Goal: Task Accomplishment & Management: Complete application form

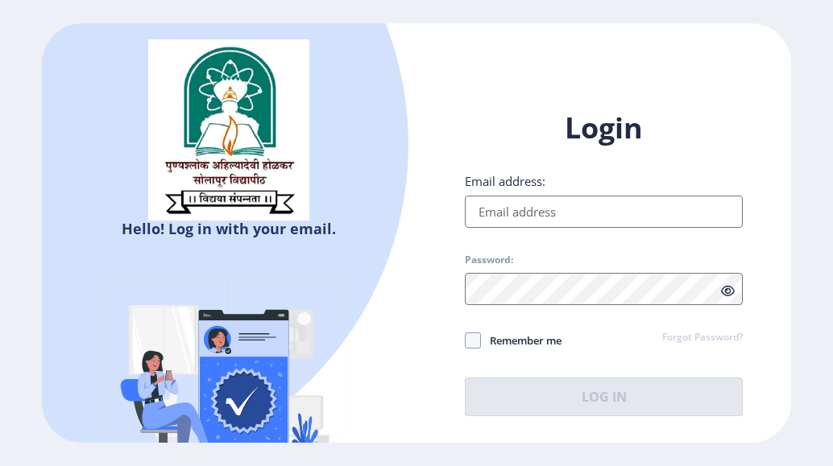
click at [615, 204] on input "Email address:" at bounding box center [604, 212] width 278 height 32
type input "[EMAIL_ADDRESS][DOMAIN_NAME]"
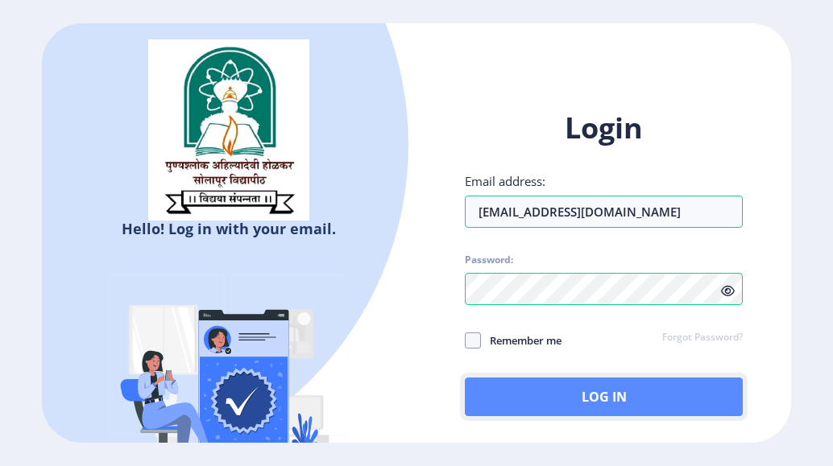
click at [599, 396] on button "Log In" at bounding box center [604, 397] width 278 height 39
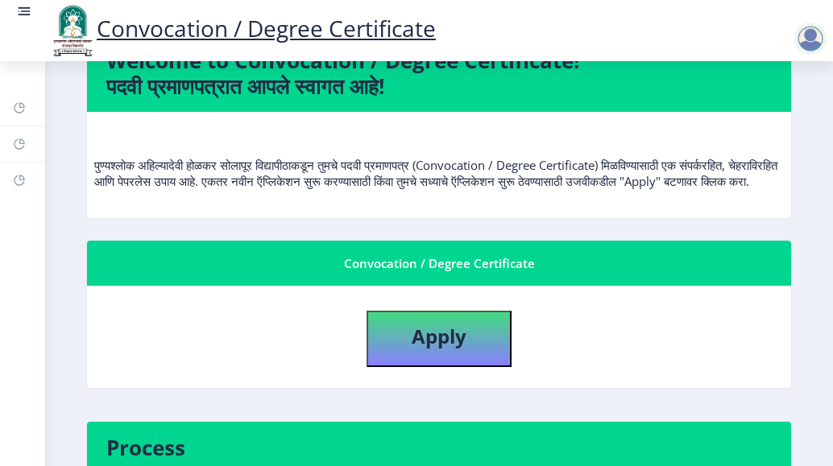
scroll to position [81, 0]
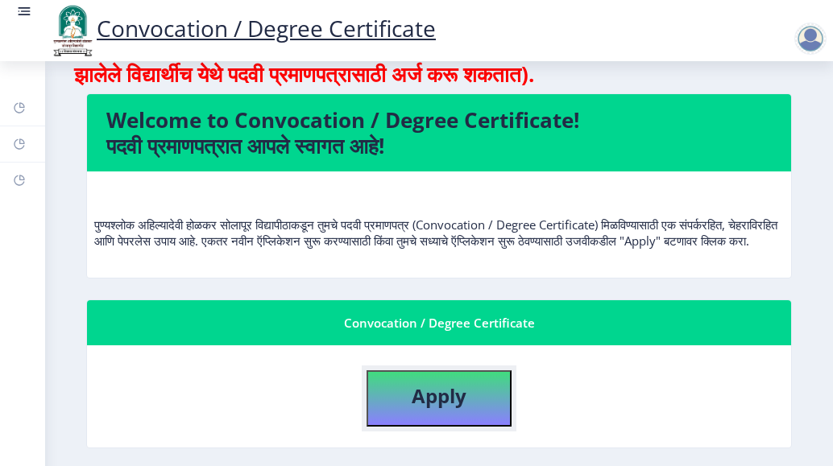
click at [425, 409] on b "Apply" at bounding box center [439, 396] width 55 height 27
select select
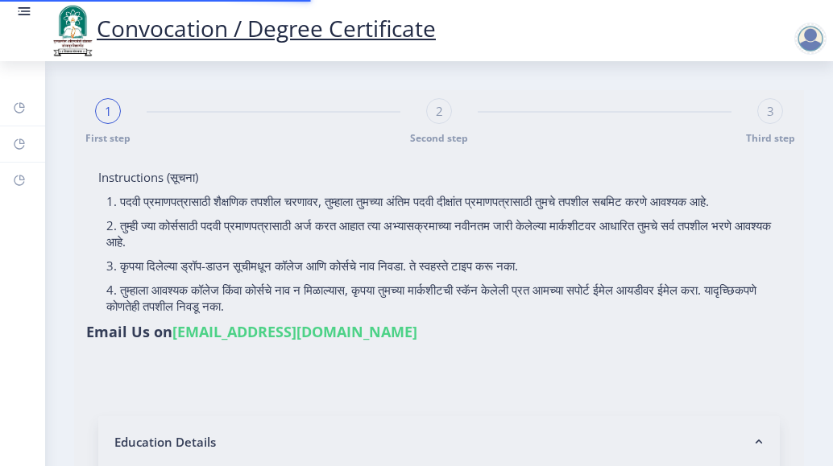
type input "[PERSON_NAME] [PERSON_NAME]"
type input "[PERSON_NAME]"
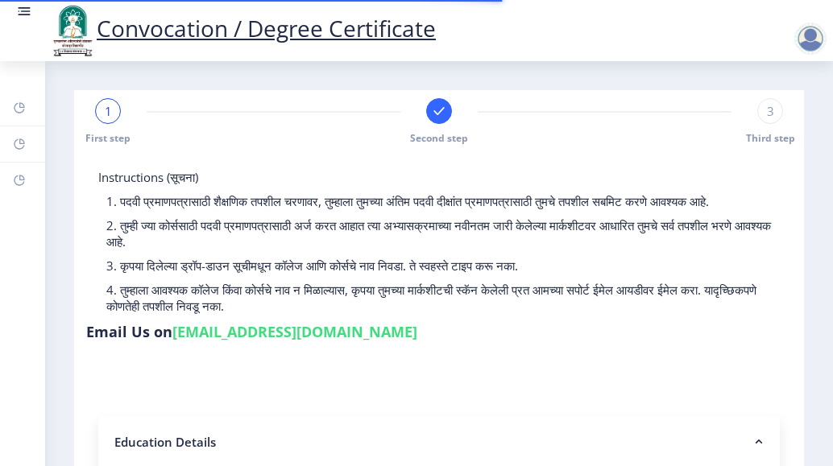
select select
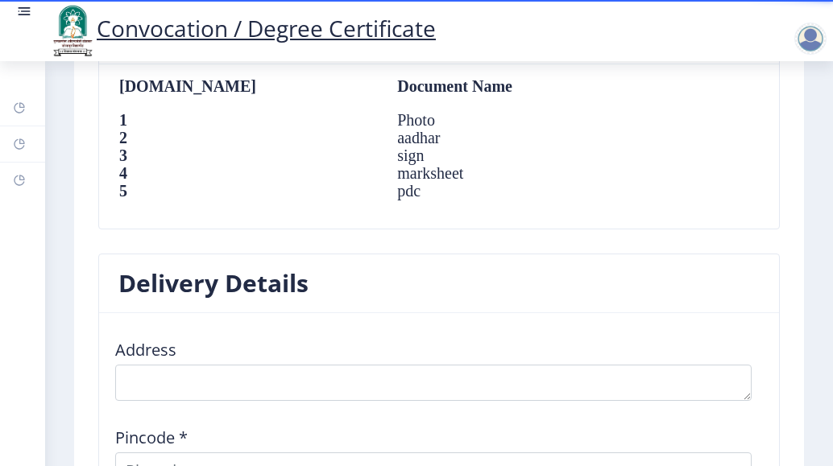
scroll to position [1933, 0]
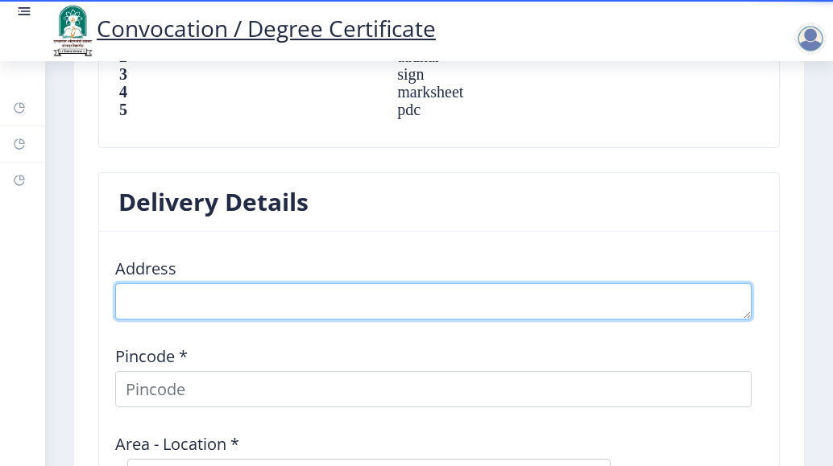
click at [181, 314] on textarea at bounding box center [433, 302] width 636 height 36
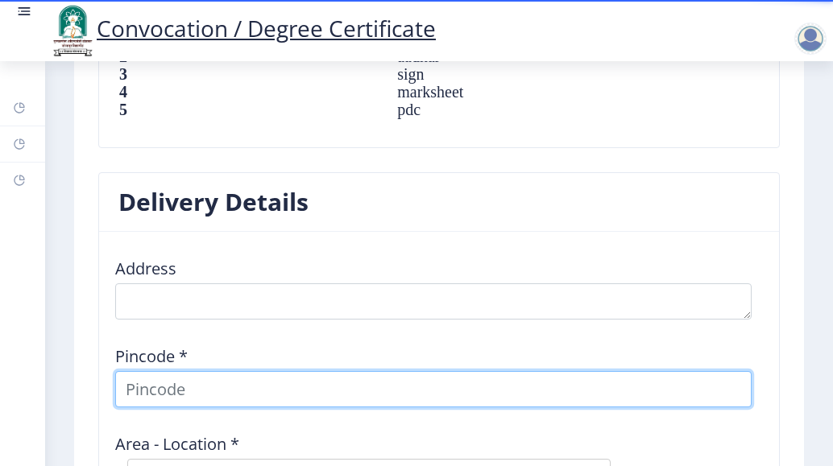
click at [206, 392] on div "Pincode *" at bounding box center [438, 370] width 665 height 75
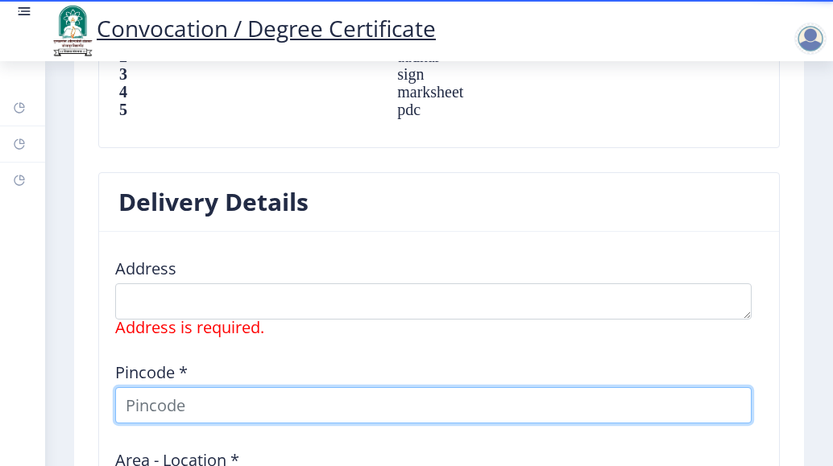
click at [204, 423] on input at bounding box center [433, 405] width 636 height 36
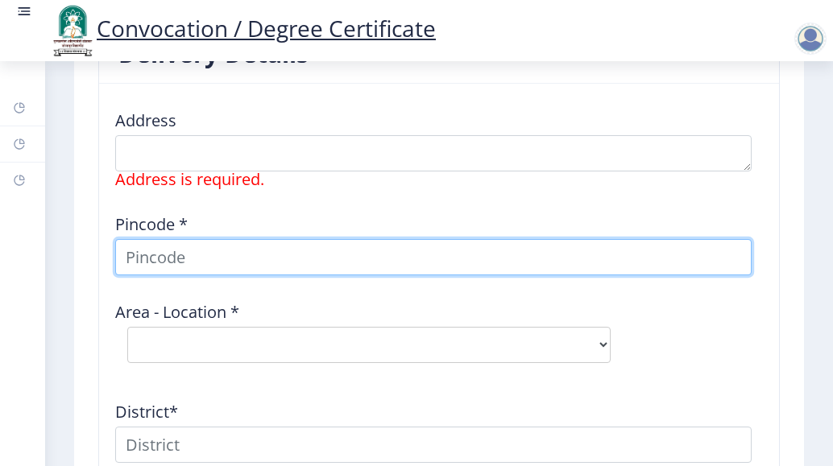
scroll to position [2094, 0]
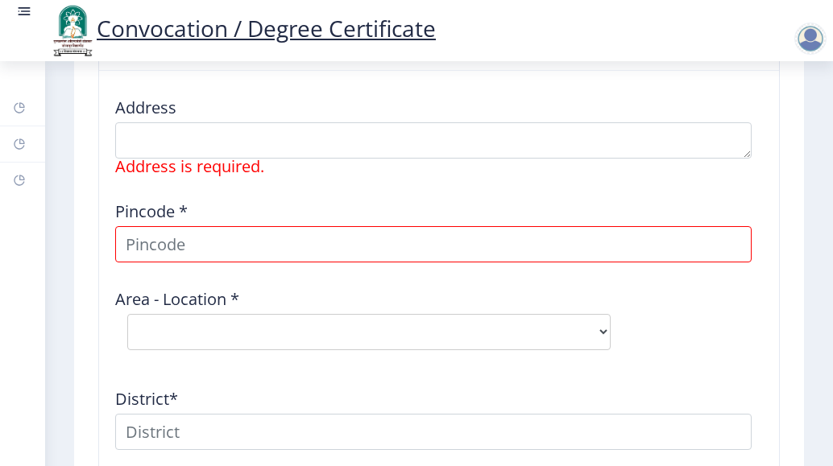
select select
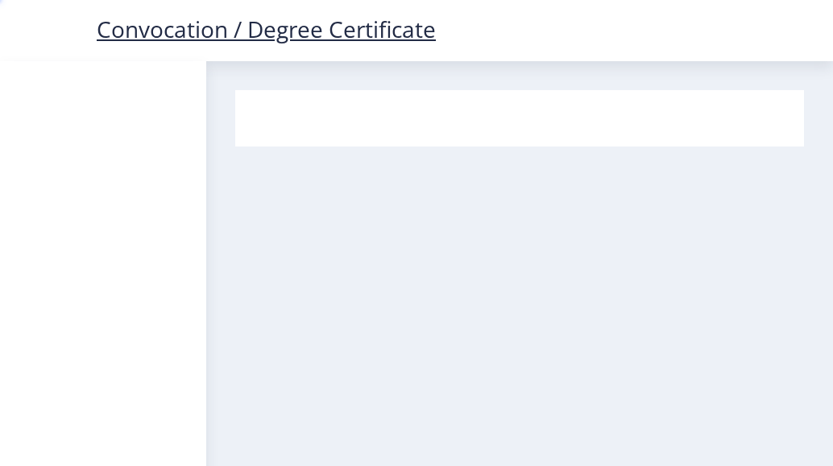
select select
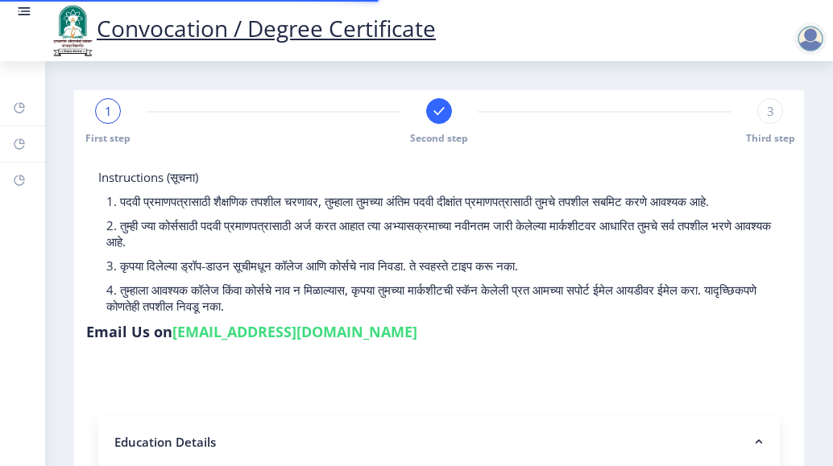
select select
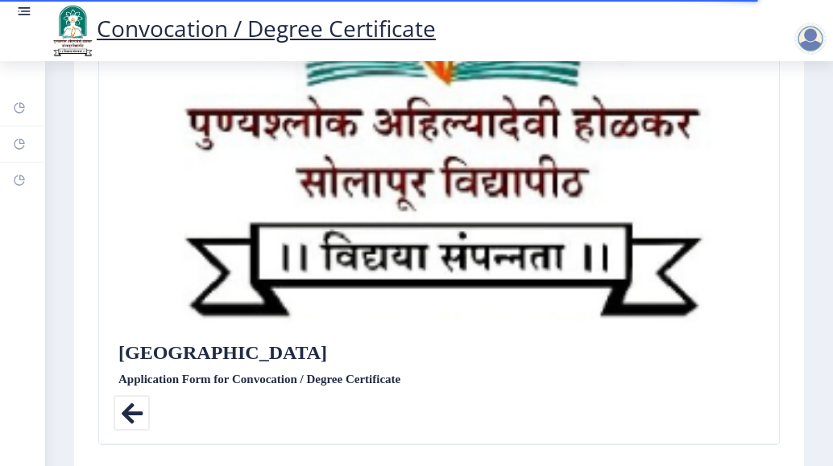
scroll to position [564, 0]
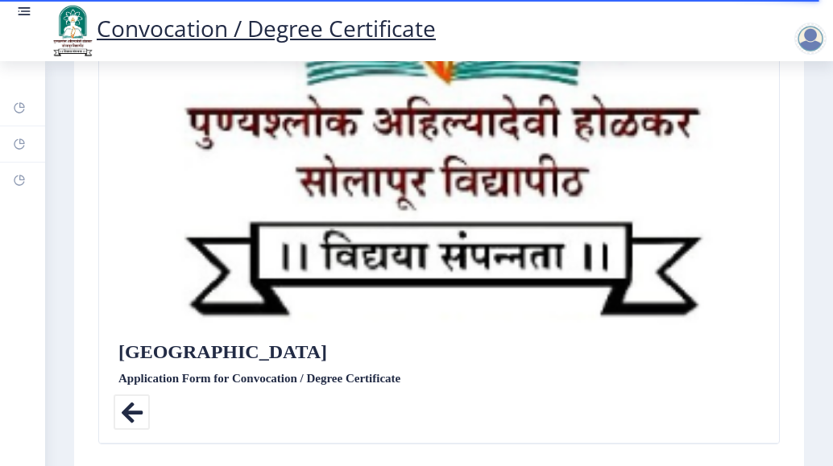
click at [377, 371] on label "Application Form for Convocation / Degree Certificate" at bounding box center [259, 378] width 282 height 19
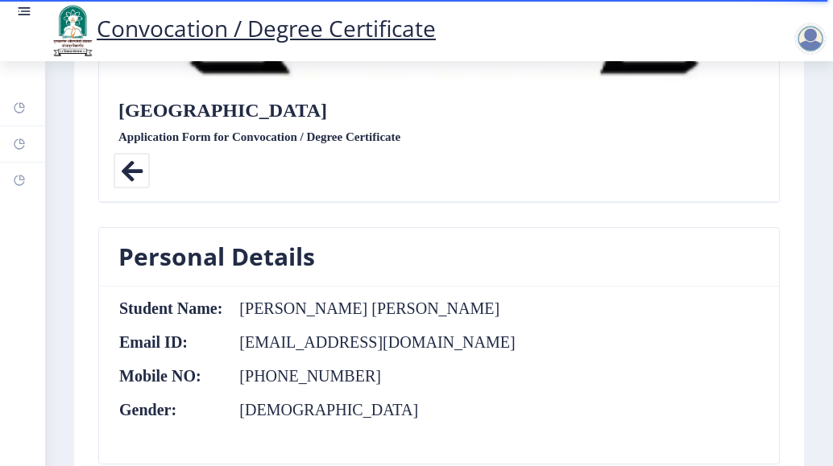
click at [135, 168] on icon at bounding box center [132, 171] width 36 height 36
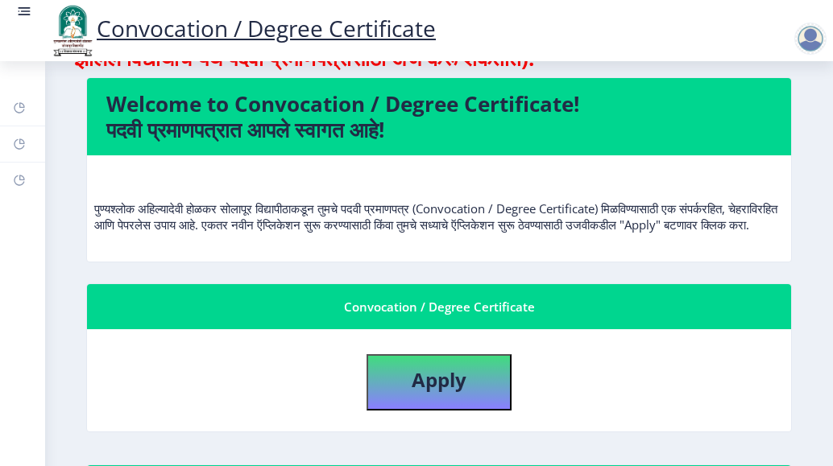
scroll to position [242, 0]
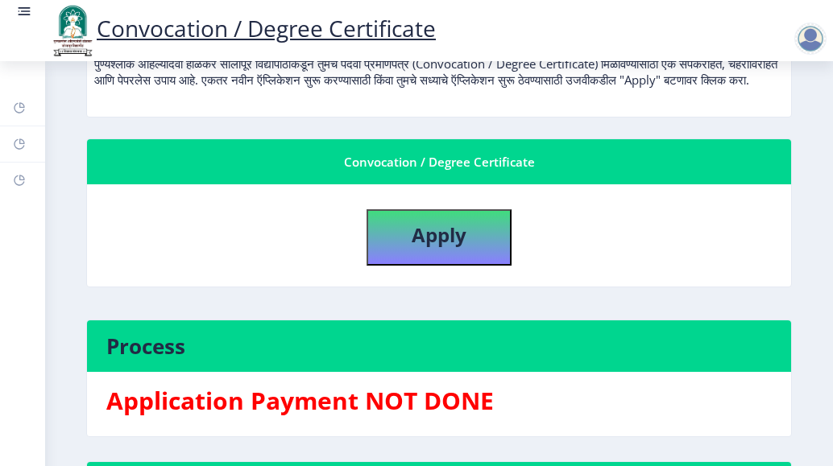
drag, startPoint x: 338, startPoint y: 177, endPoint x: 539, endPoint y: 191, distance: 201.0
click at [539, 184] on nb-card-header "Convocation / Degree Certificate" at bounding box center [439, 161] width 704 height 45
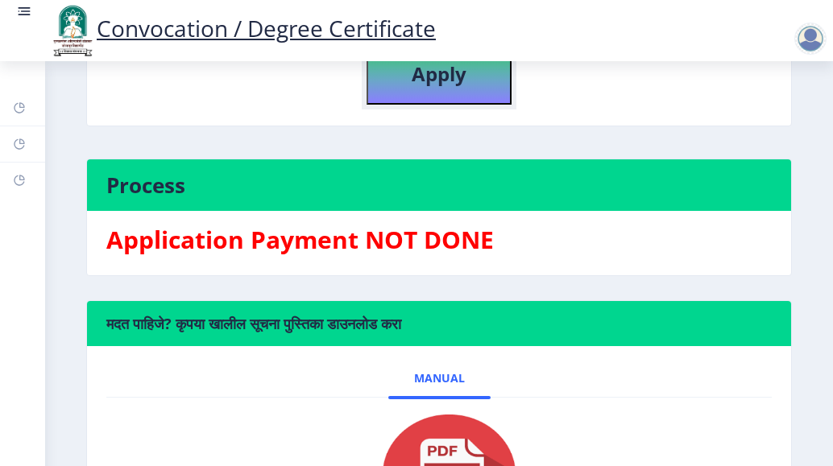
click at [444, 87] on b "Apply" at bounding box center [439, 73] width 55 height 27
select select
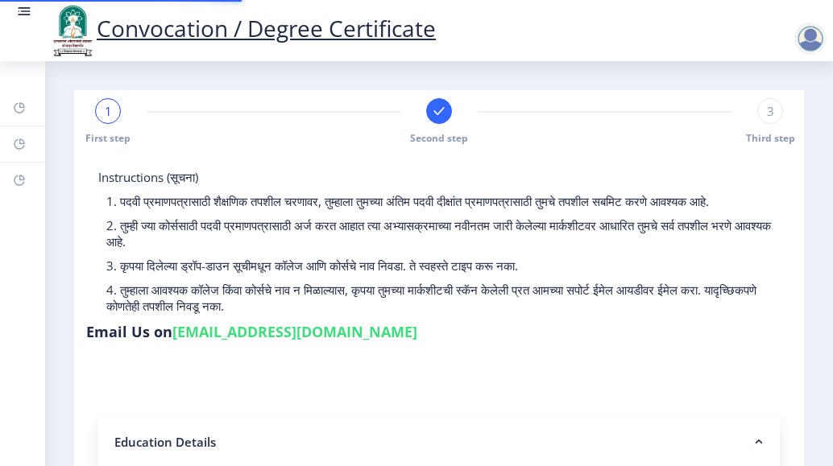
select select
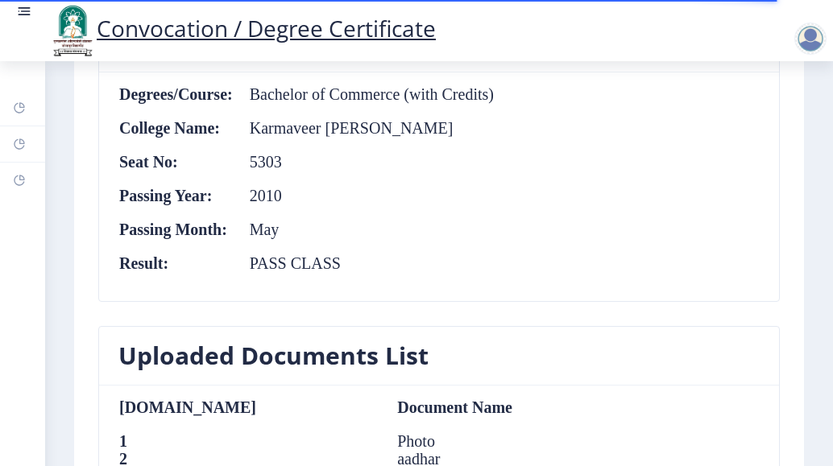
scroll to position [1853, 0]
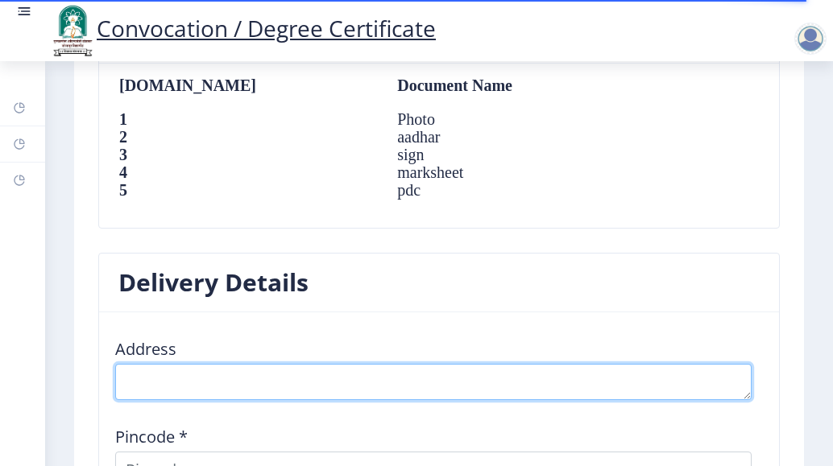
click at [209, 385] on textarea at bounding box center [433, 382] width 636 height 36
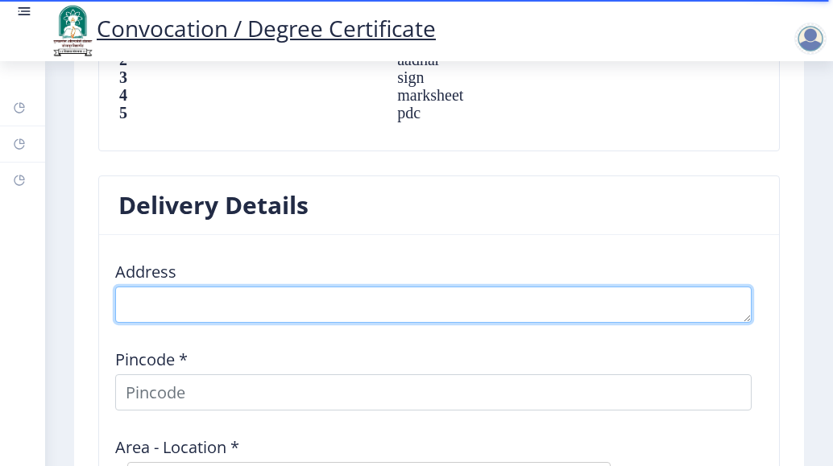
scroll to position [1933, 0]
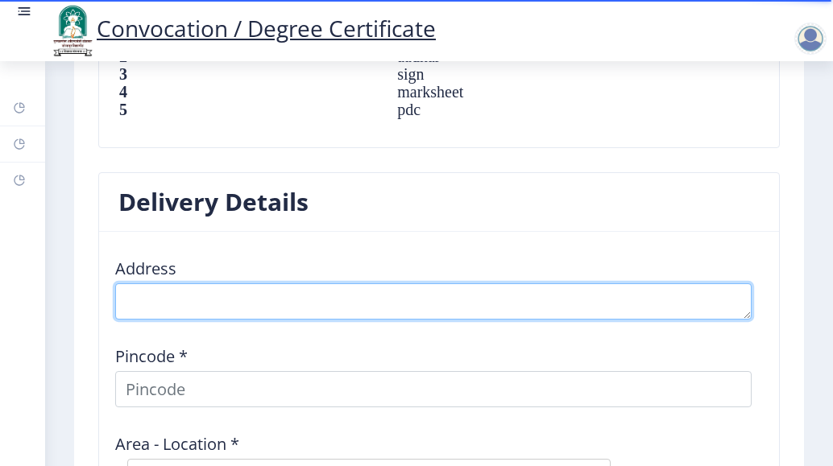
click at [205, 316] on textarea at bounding box center [433, 302] width 636 height 36
click at [209, 312] on textarea at bounding box center [433, 302] width 636 height 36
click at [222, 310] on textarea at bounding box center [433, 302] width 636 height 36
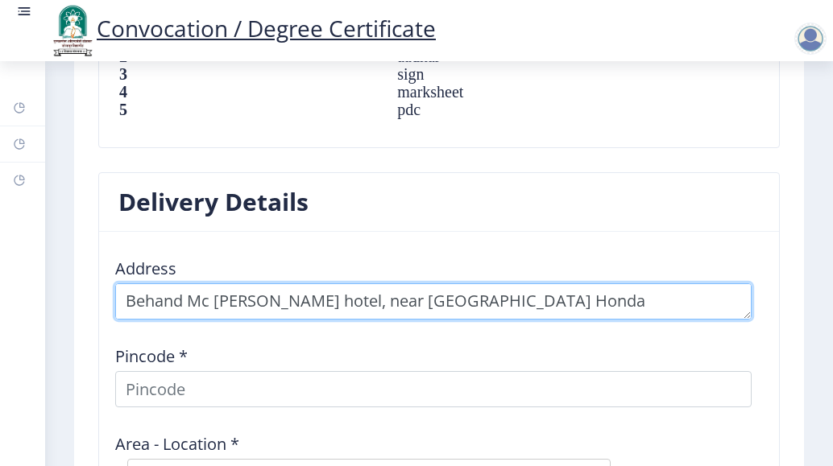
scroll to position [18, 0]
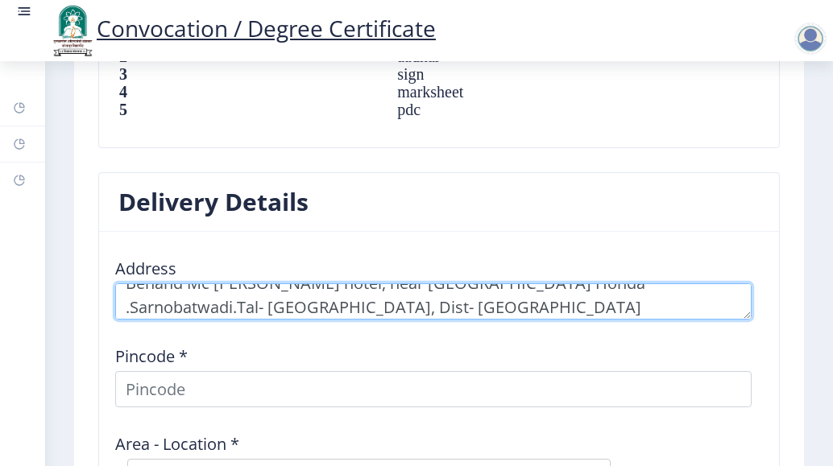
type textarea "Behand Mc [PERSON_NAME] hotel, near [GEOGRAPHIC_DATA] Honda .Sarnobatwadi.Tal- …"
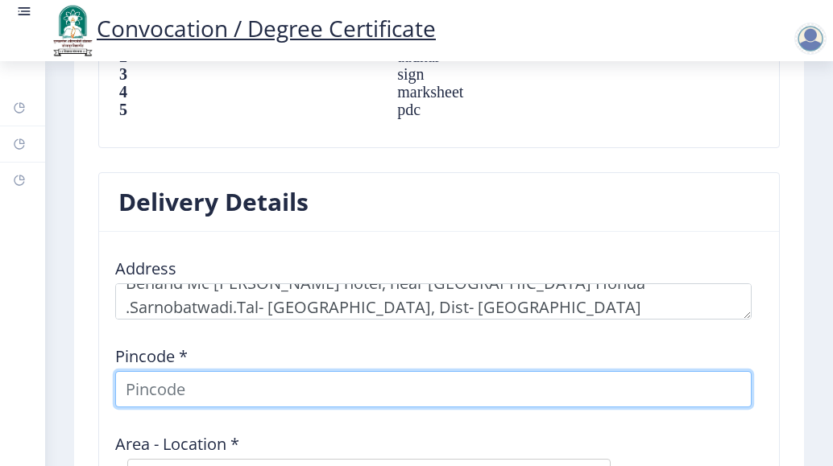
click at [160, 400] on input at bounding box center [433, 389] width 636 height 36
type input "416122"
select select
type input "416122"
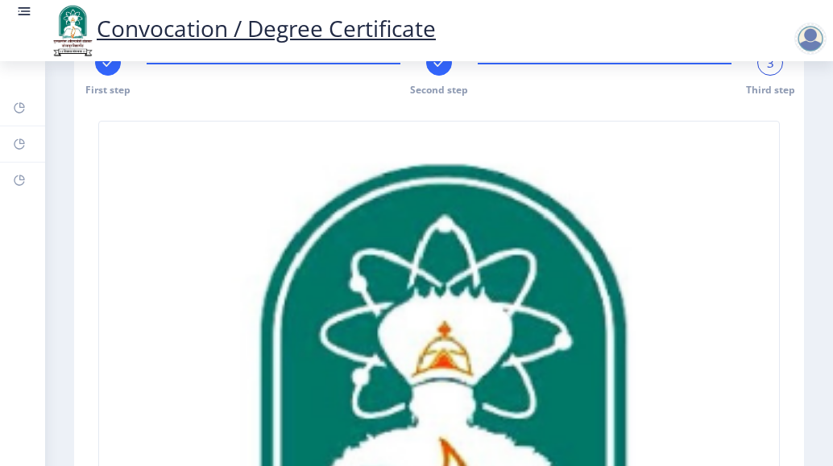
scroll to position [56, 0]
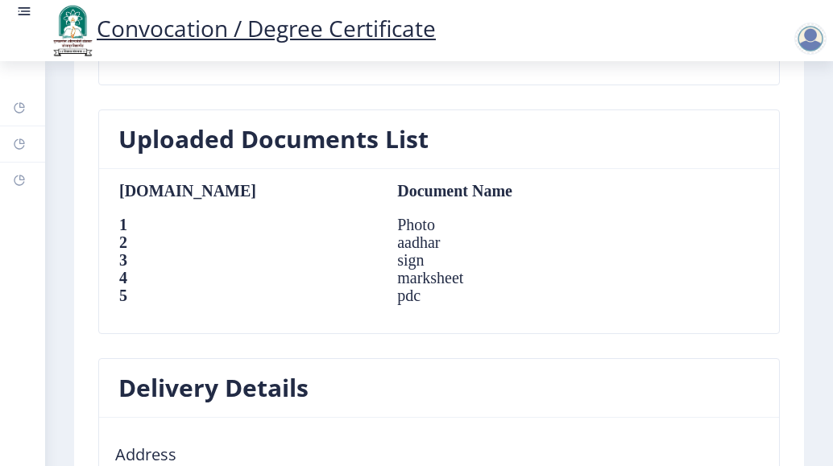
scroll to position [2069, 0]
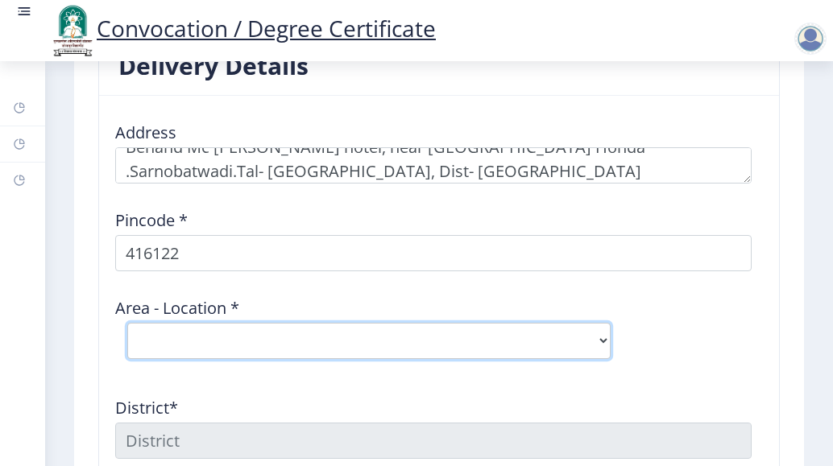
click at [175, 359] on select "Select Area Location [GEOGRAPHIC_DATA] B.O MIDC Shiroli S.O Nagaon [PERSON_NAME…" at bounding box center [368, 341] width 483 height 36
click at [606, 351] on select "Select Area Location [GEOGRAPHIC_DATA] B.O MIDC Shiroli S.O Nagaon [PERSON_NAME…" at bounding box center [368, 341] width 483 height 36
click at [607, 351] on select "Select Area Location [GEOGRAPHIC_DATA] B.O MIDC Shiroli S.O Nagaon [PERSON_NAME…" at bounding box center [368, 341] width 483 height 36
click at [565, 353] on select "Select Area Location [GEOGRAPHIC_DATA] B.O MIDC Shiroli S.O Nagaon [PERSON_NAME…" at bounding box center [368, 341] width 483 height 36
click at [184, 346] on select "Select Area Location [GEOGRAPHIC_DATA] B.O MIDC Shiroli S.O Nagaon [PERSON_NAME…" at bounding box center [368, 341] width 483 height 36
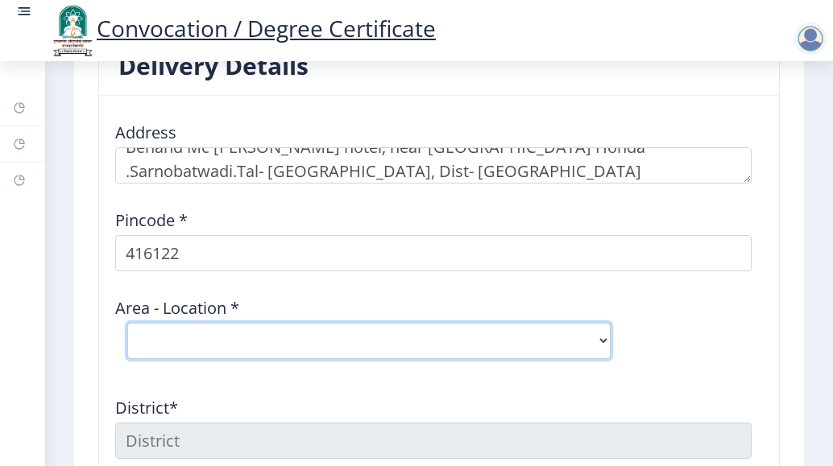
click at [170, 350] on select "Select Area Location [GEOGRAPHIC_DATA] B.O MIDC Shiroli S.O Nagaon [PERSON_NAME…" at bounding box center [368, 341] width 483 height 36
select select "2: Object"
click at [127, 334] on select "Select Area Location [GEOGRAPHIC_DATA] B.O MIDC Shiroli S.O Nagaon [PERSON_NAME…" at bounding box center [368, 341] width 483 height 36
type input "[GEOGRAPHIC_DATA]"
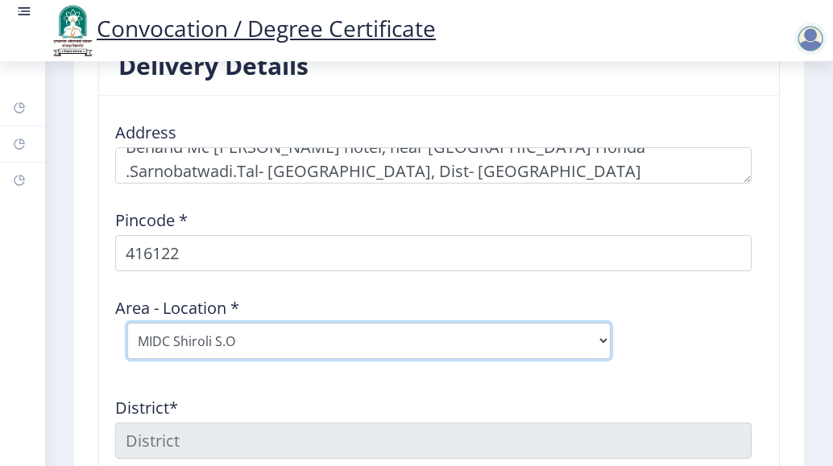
type input "[GEOGRAPHIC_DATA]"
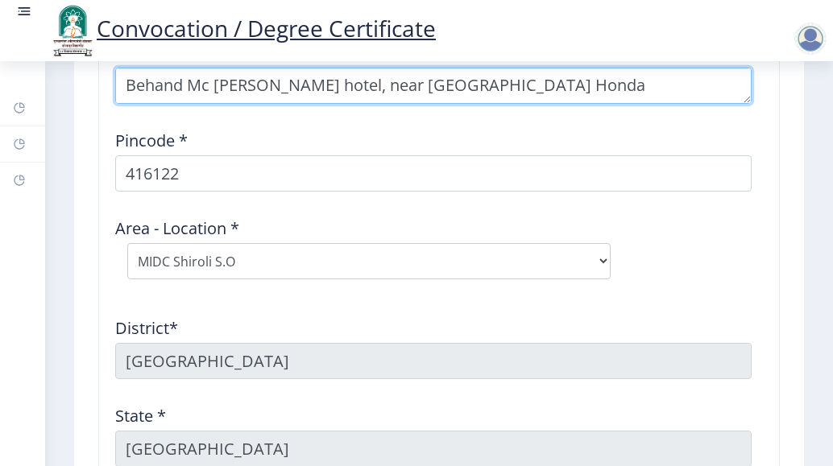
scroll to position [2150, 0]
click at [705, 95] on textarea at bounding box center [433, 85] width 636 height 36
click at [213, 97] on textarea at bounding box center [433, 85] width 636 height 36
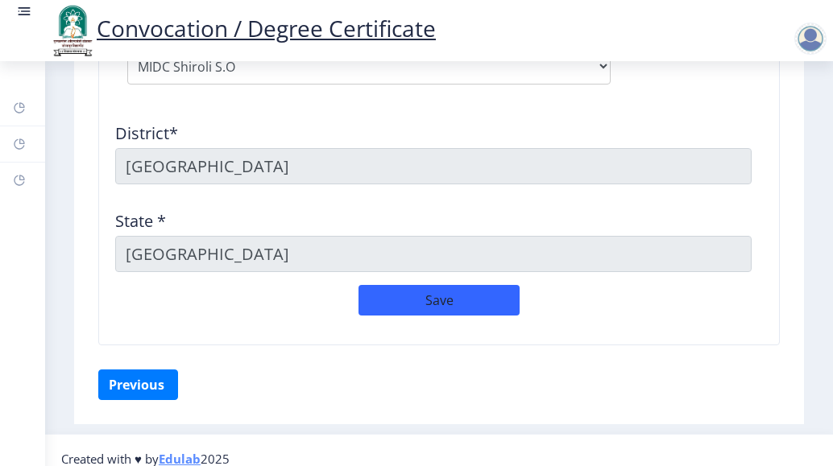
scroll to position [2372, 0]
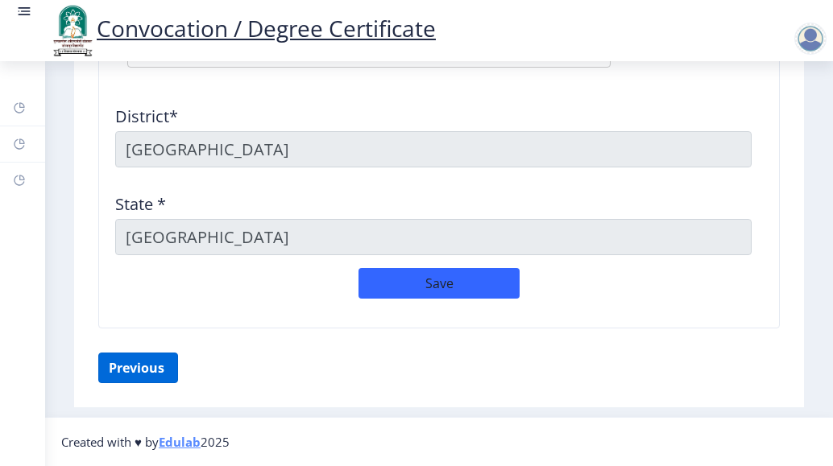
type textarea "Behand Mc [PERSON_NAME] hotel, near [GEOGRAPHIC_DATA] Honda .Sarnobatwadi.Tal- …"
click at [158, 372] on button "Previous ‍" at bounding box center [138, 368] width 80 height 31
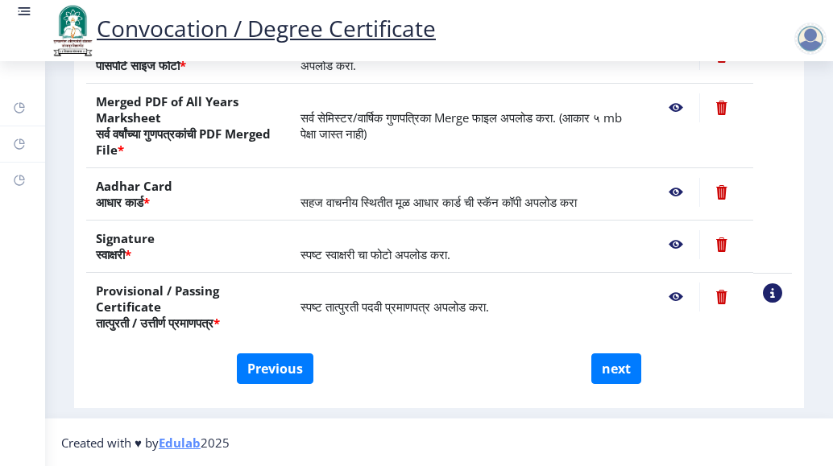
scroll to position [418, 0]
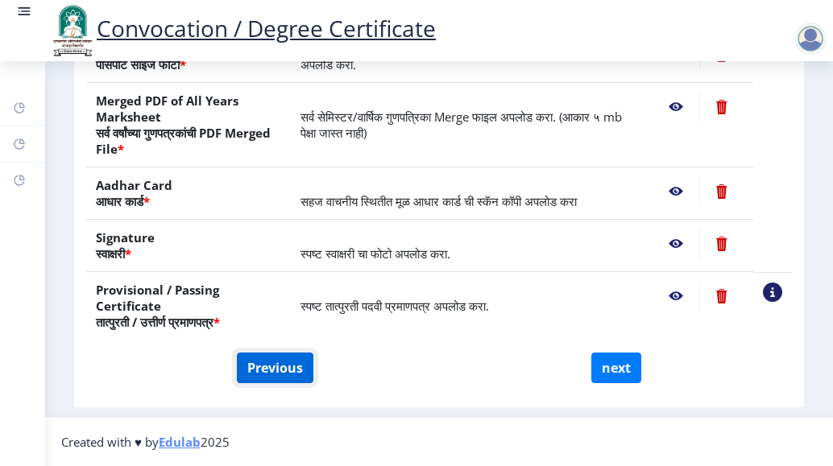
click at [255, 363] on button "Previous" at bounding box center [275, 368] width 77 height 31
select select "Regular"
select select "Advanced Cost Accounting"
select select "2010"
select select "May"
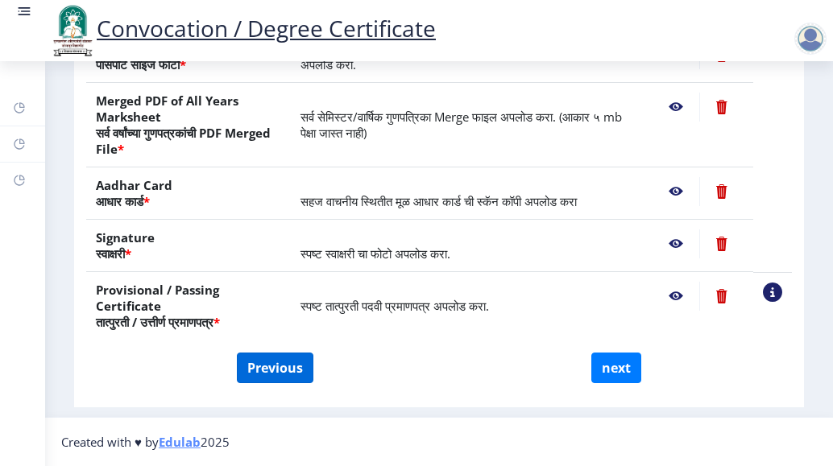
select select "PASS CLASS"
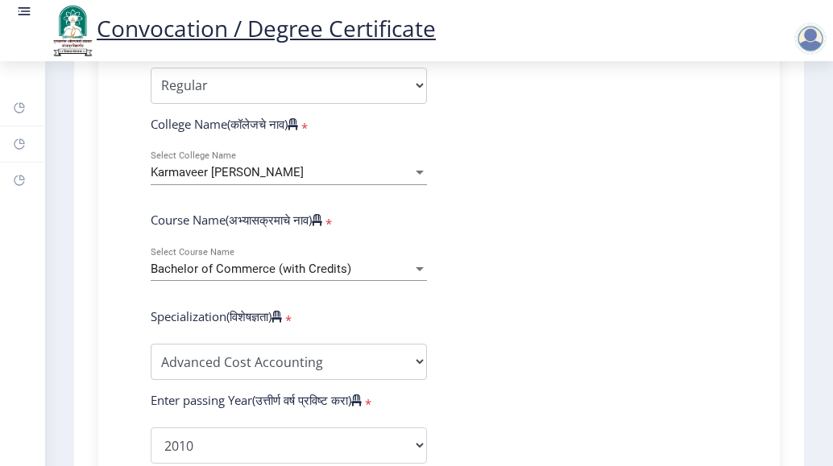
scroll to position [564, 0]
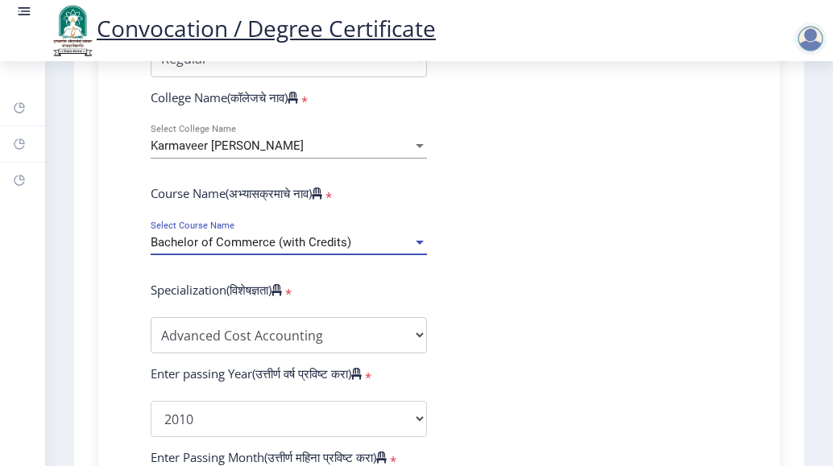
click at [418, 245] on div at bounding box center [420, 243] width 8 height 4
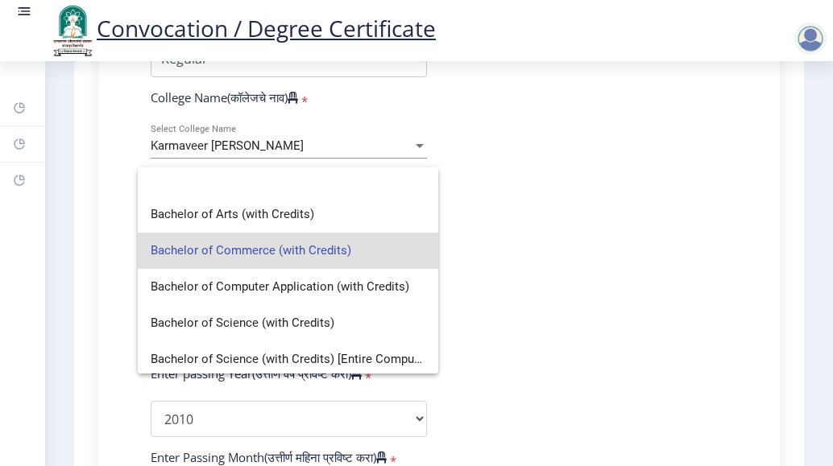
scroll to position [0, 0]
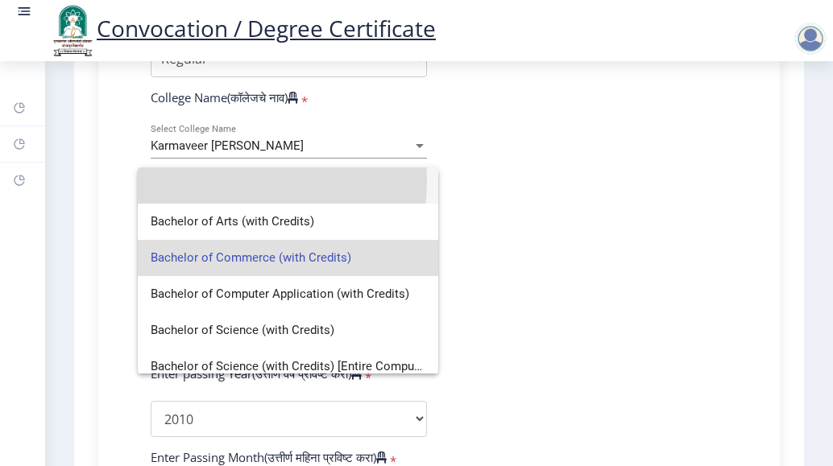
click at [199, 180] on input at bounding box center [288, 186] width 275 height 36
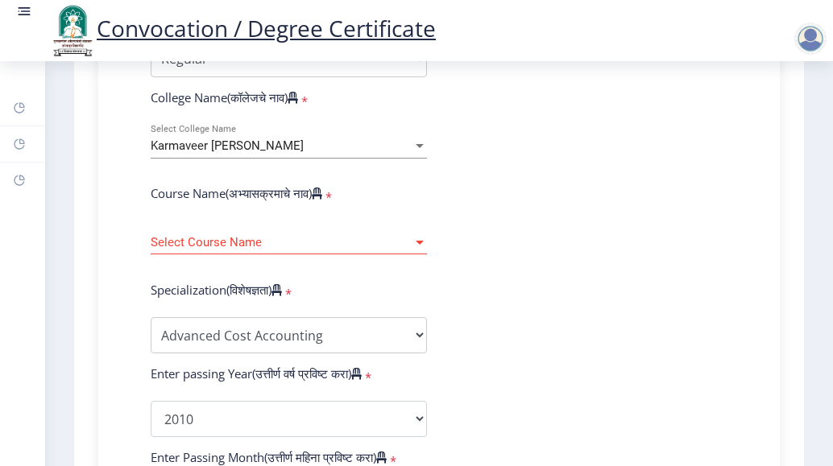
click at [416, 250] on div at bounding box center [419, 243] width 14 height 14
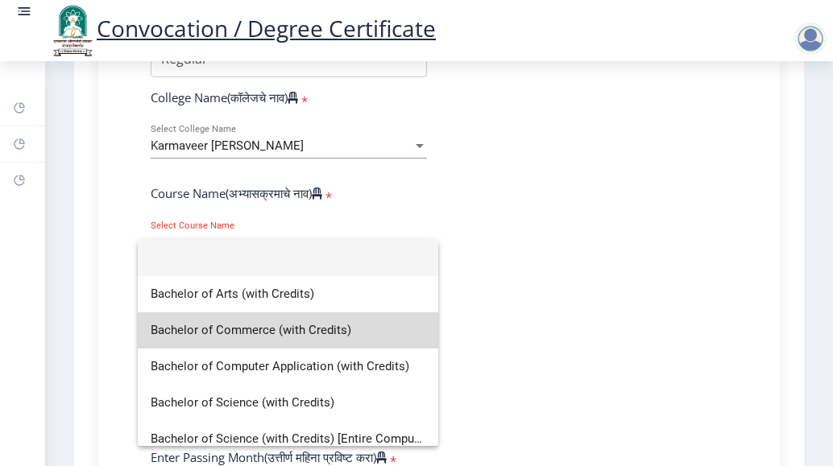
click at [317, 330] on span "Bachelor of Commerce (with Credits)" at bounding box center [288, 331] width 275 height 36
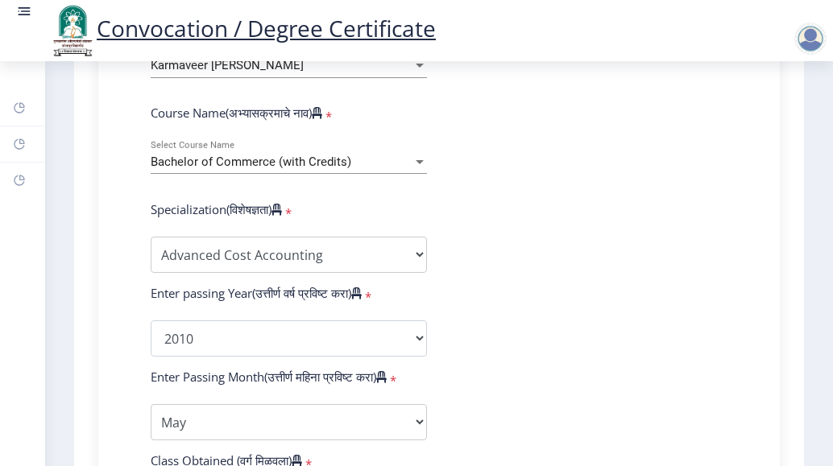
scroll to position [564, 0]
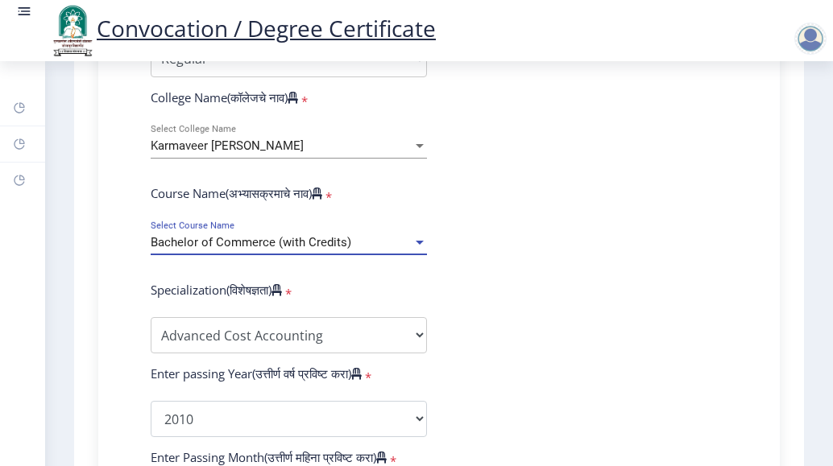
click at [363, 250] on div "Bachelor of Commerce (with Credits)" at bounding box center [282, 243] width 262 height 14
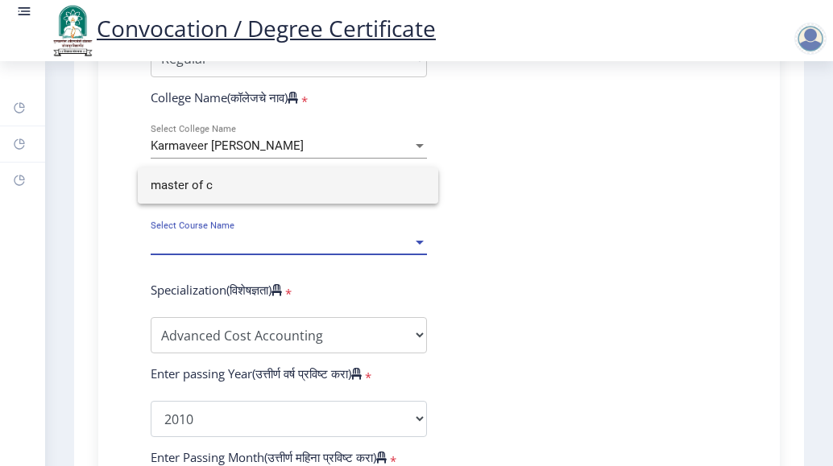
scroll to position [0, 0]
type input "master of commerce"
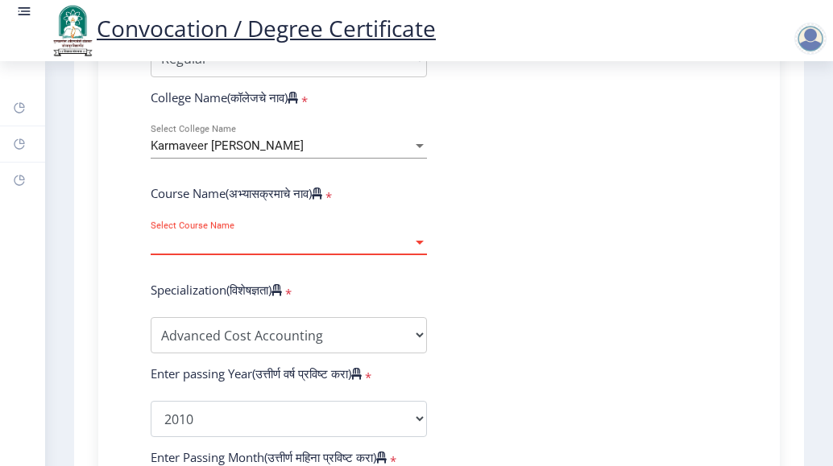
click at [422, 250] on div at bounding box center [419, 243] width 14 height 14
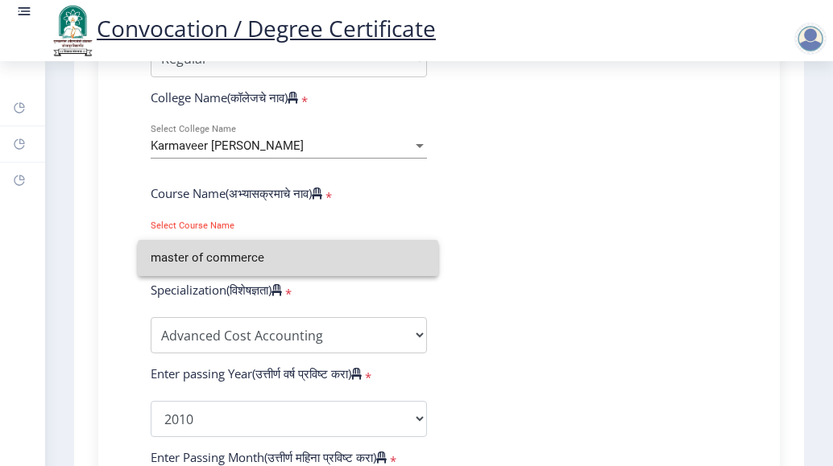
click at [337, 264] on input "master of commerce" at bounding box center [288, 258] width 275 height 36
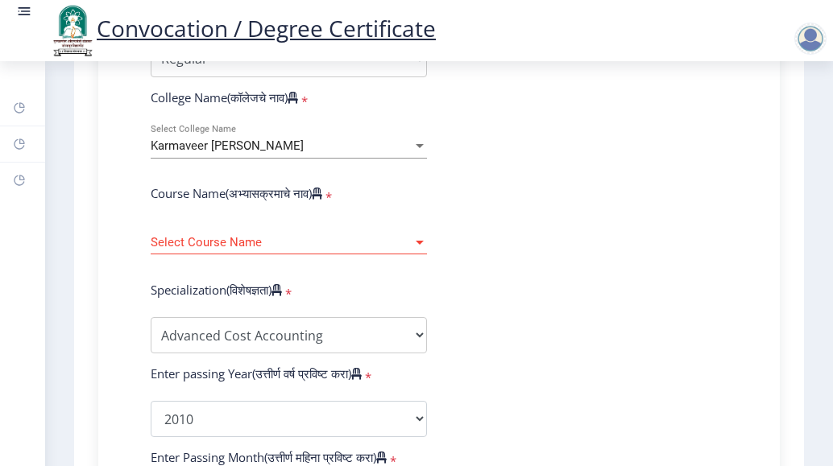
click at [415, 250] on div at bounding box center [419, 243] width 14 height 14
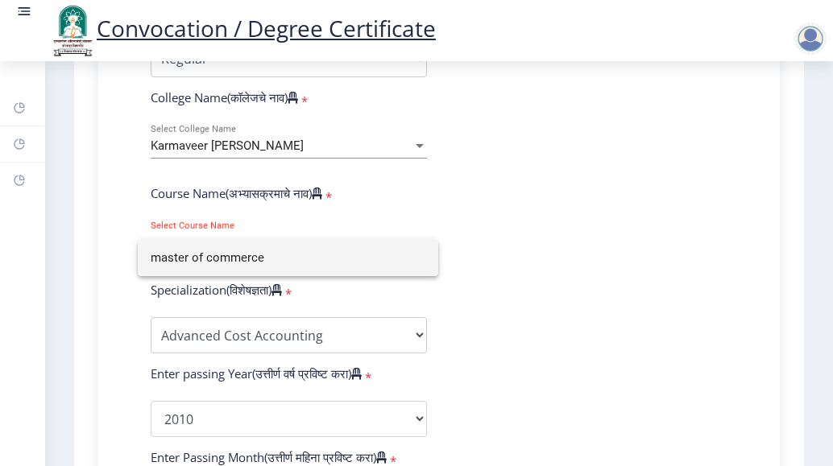
click at [472, 303] on div at bounding box center [416, 233] width 833 height 466
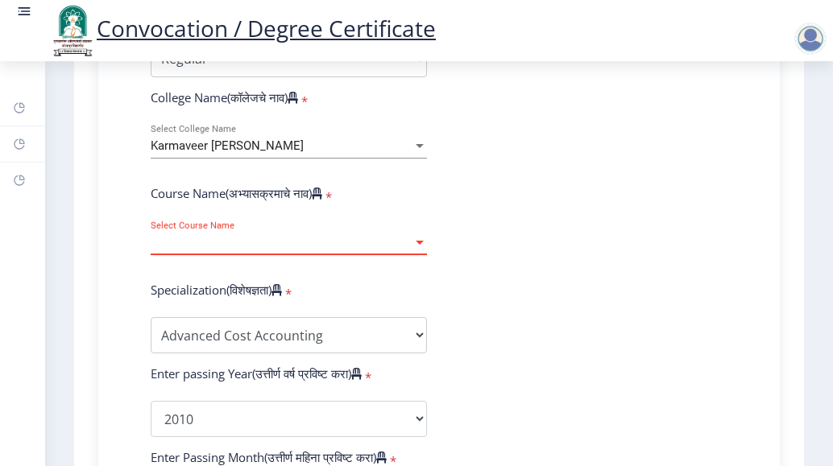
click at [421, 245] on div at bounding box center [420, 243] width 8 height 4
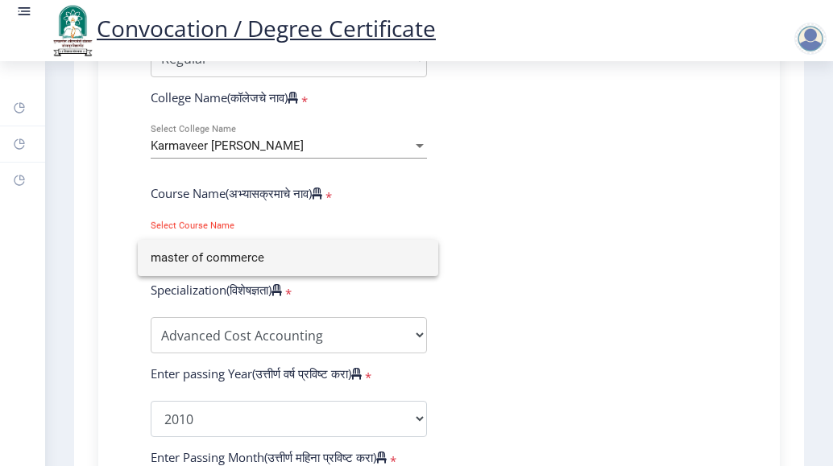
click at [347, 239] on div at bounding box center [416, 233] width 833 height 466
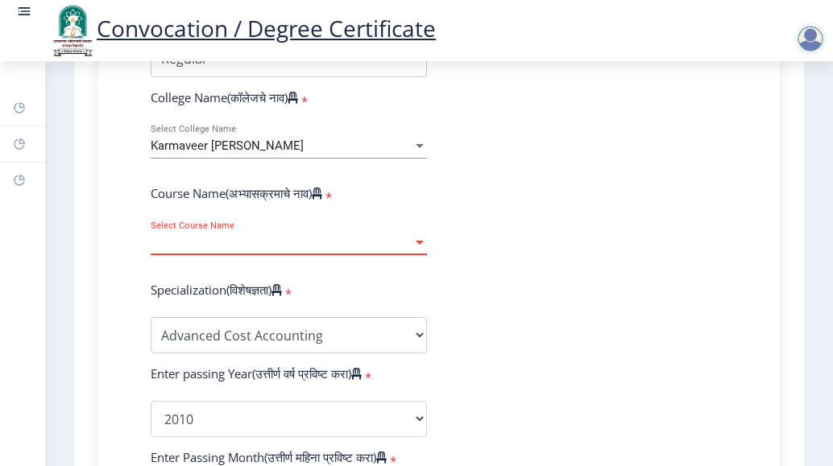
click at [326, 250] on span "Select Course Name" at bounding box center [282, 243] width 262 height 14
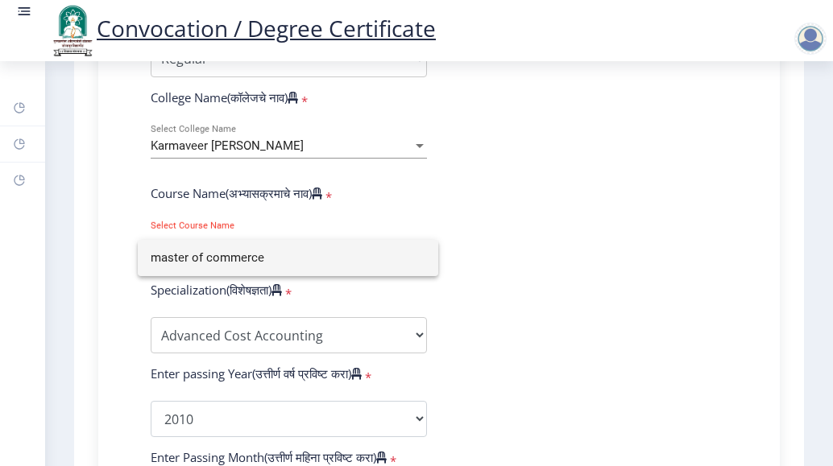
click at [288, 254] on input "master of commerce" at bounding box center [288, 258] width 275 height 36
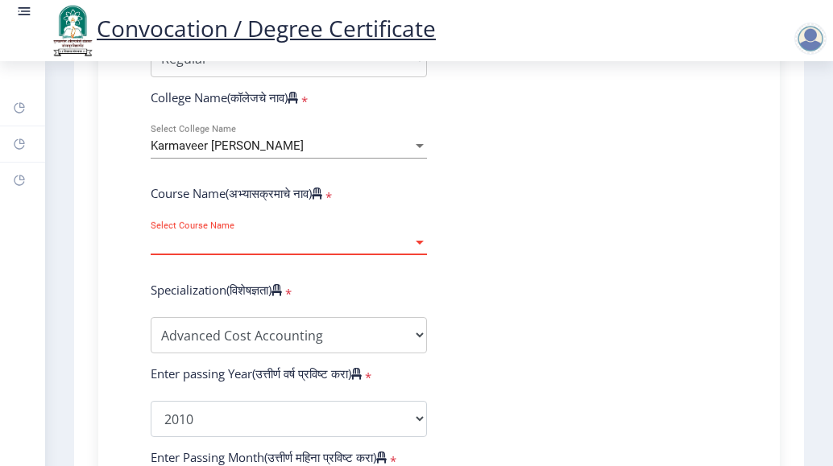
click at [420, 245] on div at bounding box center [420, 243] width 8 height 4
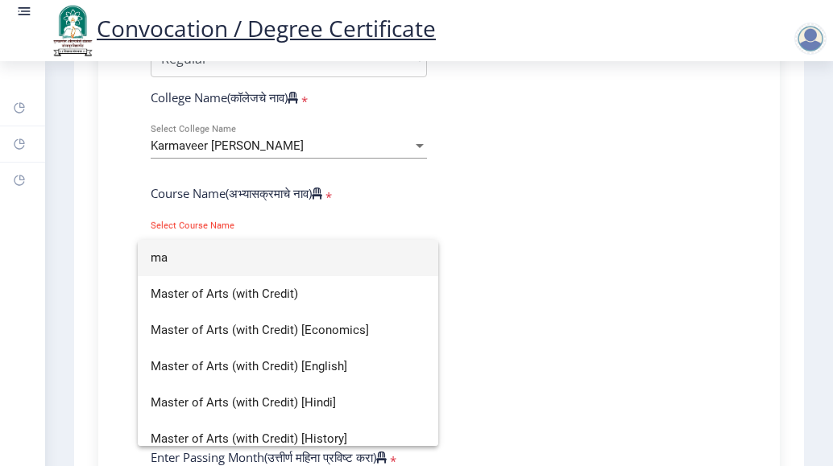
type input "m"
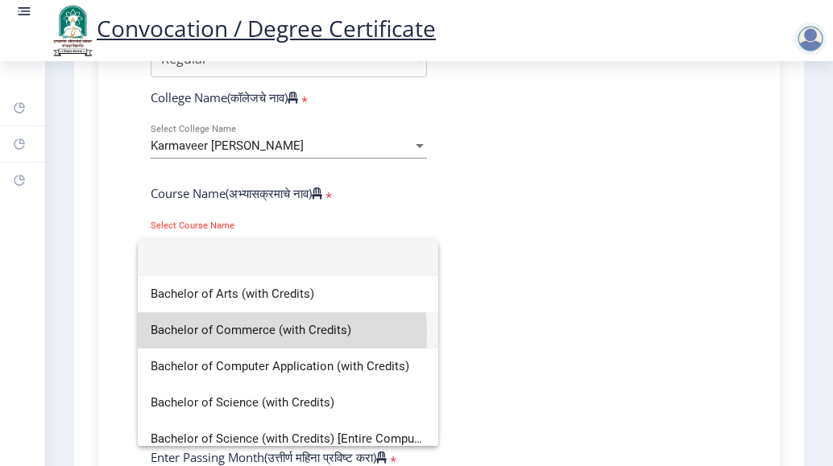
click at [255, 332] on span "Bachelor of Commerce (with Credits)" at bounding box center [288, 331] width 275 height 36
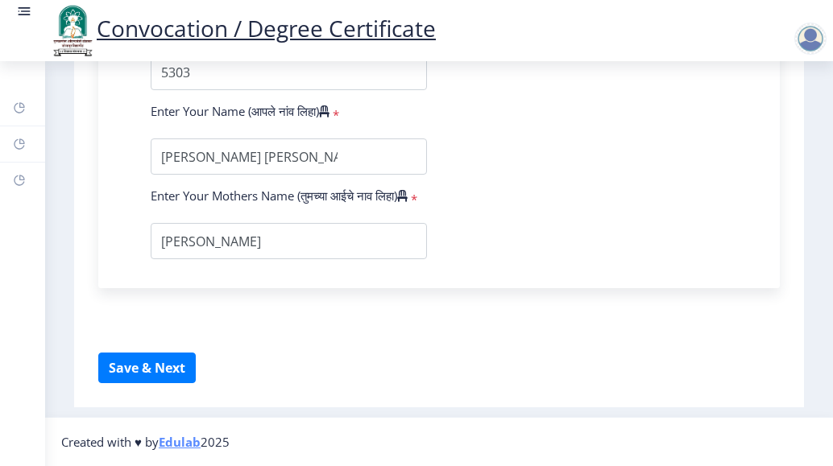
scroll to position [1195, 0]
click at [154, 361] on button "Save & Next" at bounding box center [146, 368] width 97 height 31
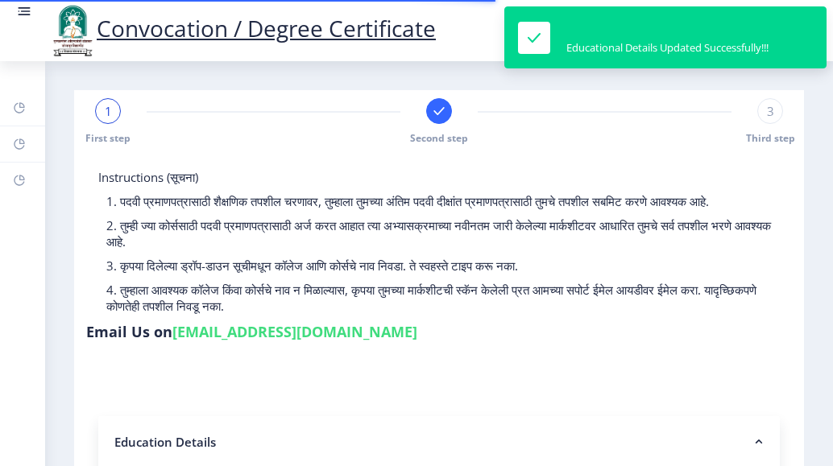
select select
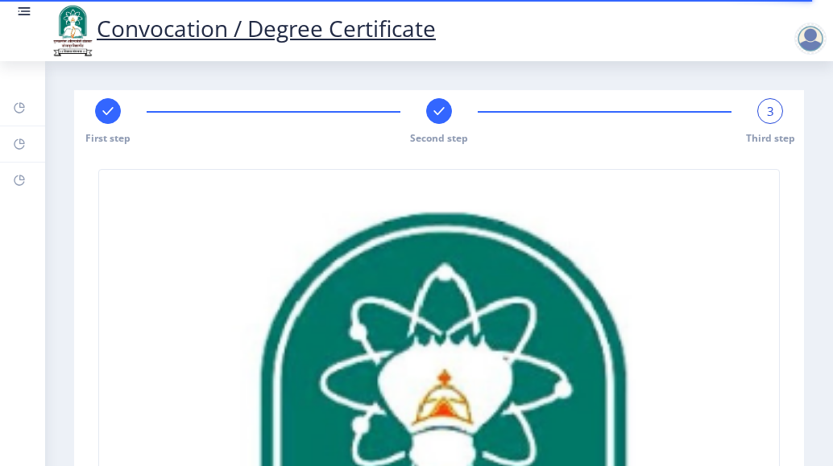
click at [440, 110] on icon at bounding box center [438, 111] width 10 height 8
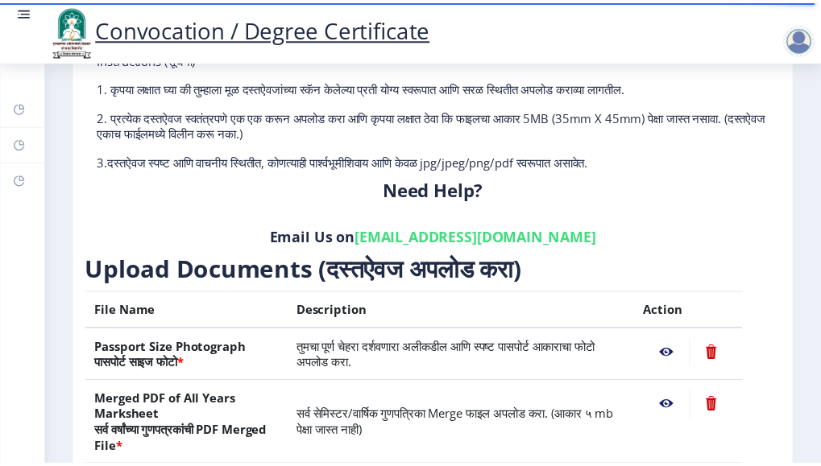
scroll to position [242, 0]
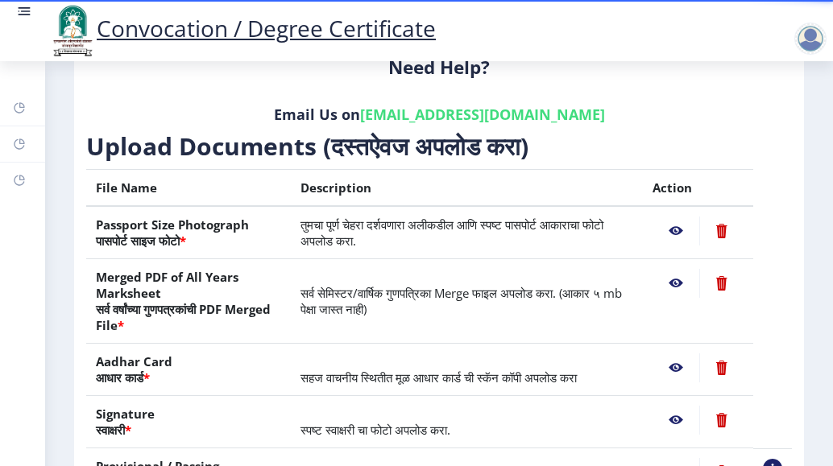
click at [673, 227] on nb-action at bounding box center [675, 231] width 47 height 29
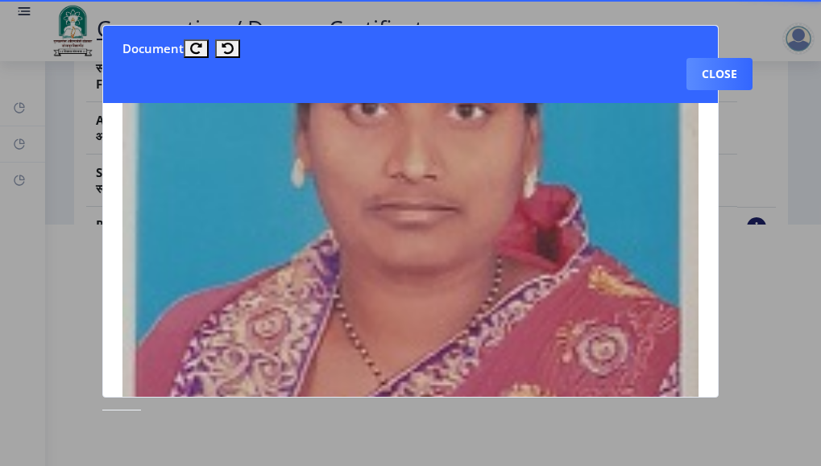
click at [751, 301] on div at bounding box center [410, 233] width 821 height 466
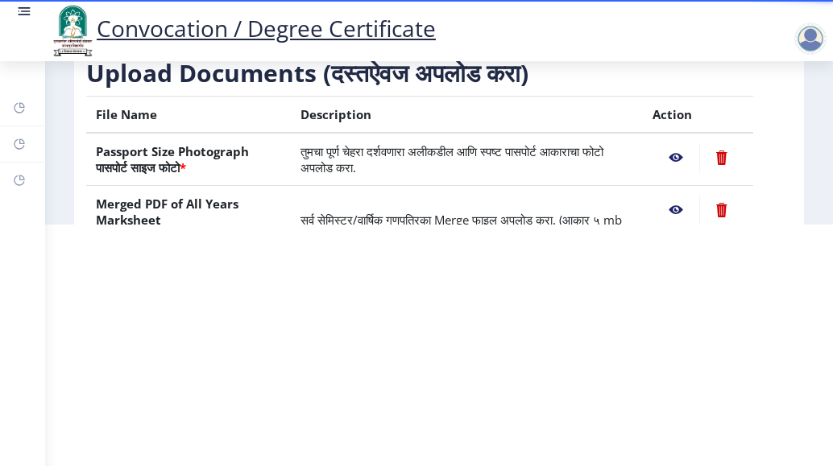
scroll to position [161, 0]
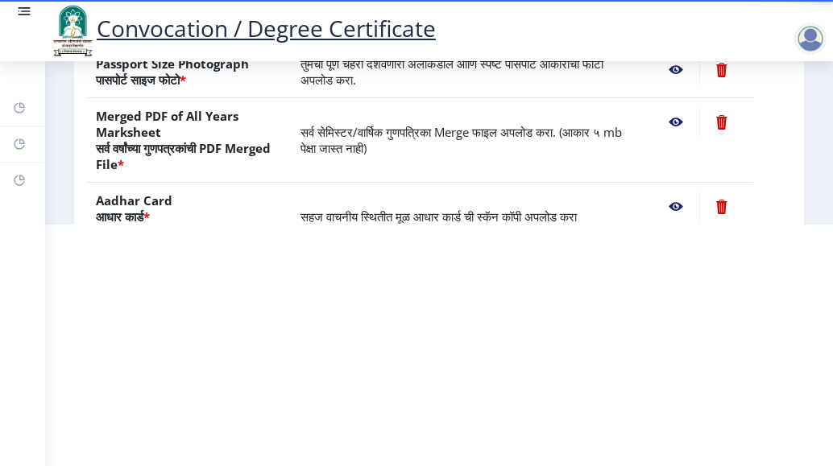
click at [668, 72] on nb-action at bounding box center [675, 70] width 47 height 29
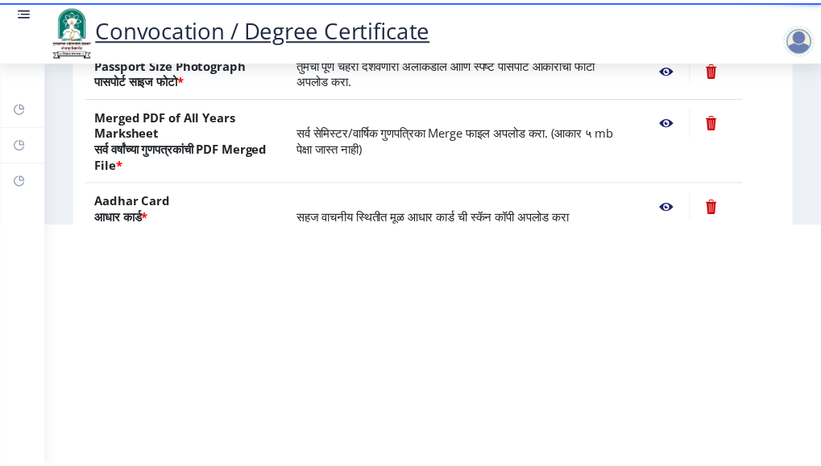
scroll to position [0, 0]
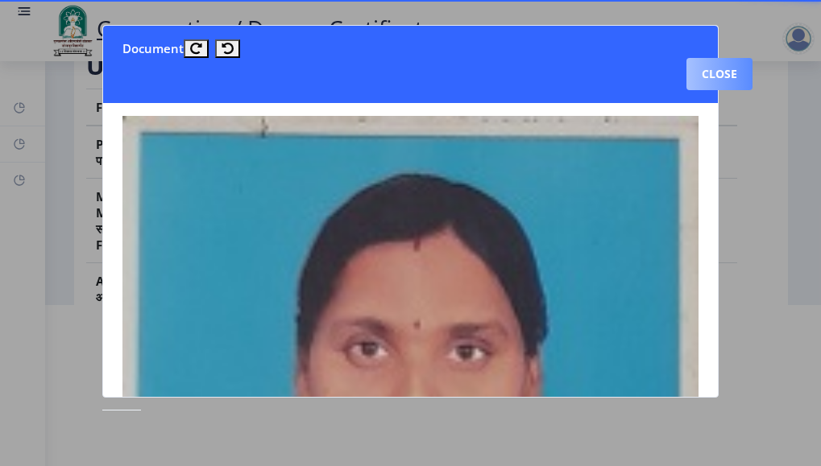
click at [723, 68] on button "Close" at bounding box center [719, 74] width 66 height 32
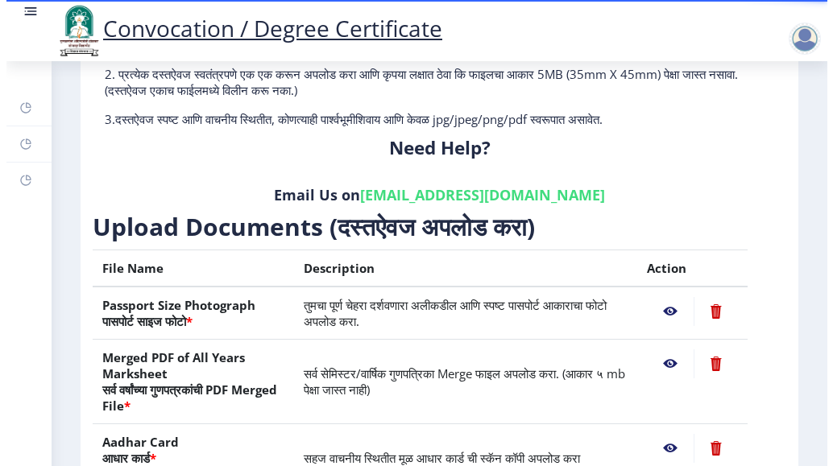
scroll to position [161, 0]
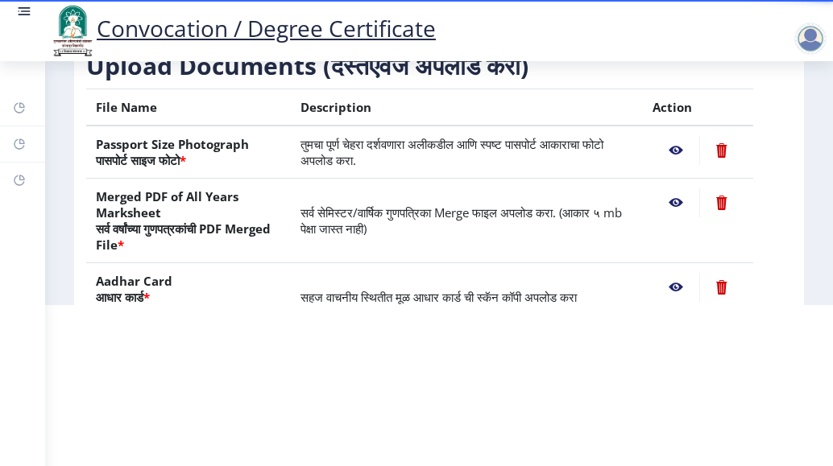
click at [671, 205] on nb-action at bounding box center [675, 202] width 47 height 29
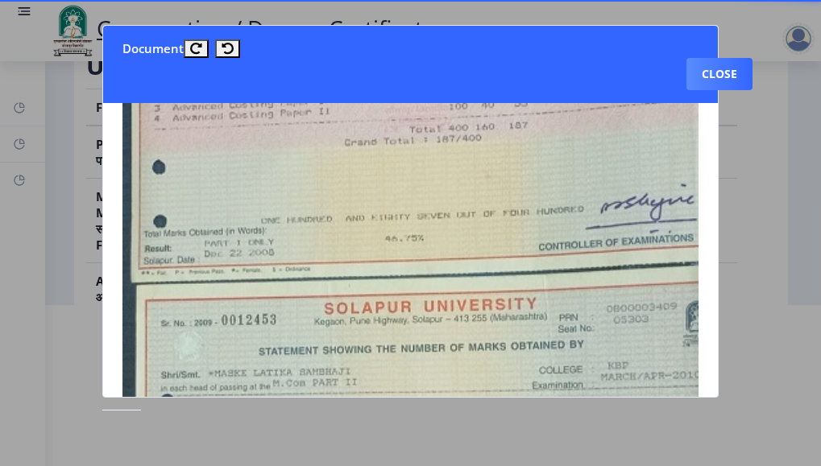
scroll to position [322, 0]
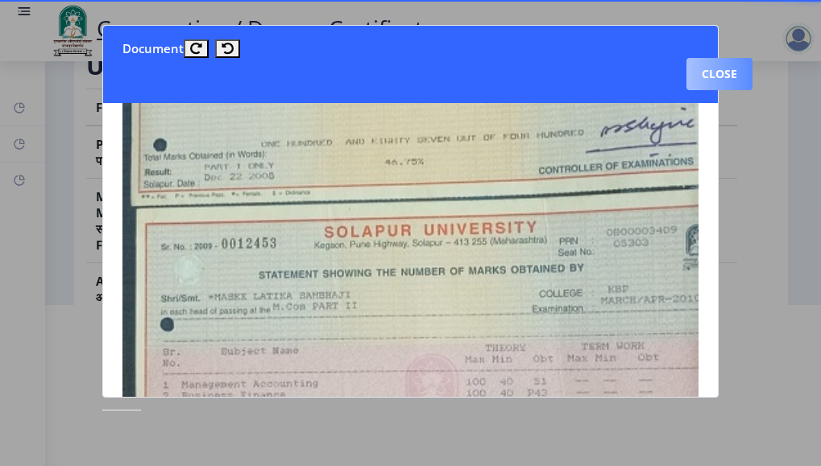
click at [735, 69] on button "Close" at bounding box center [719, 74] width 66 height 32
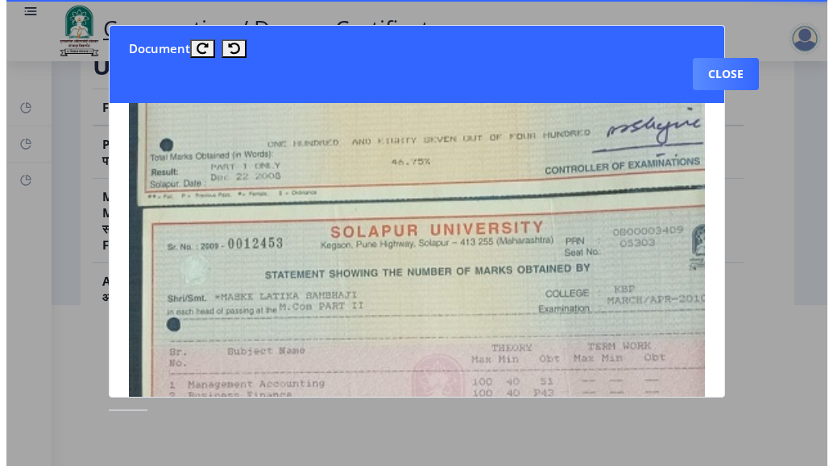
scroll to position [161, 0]
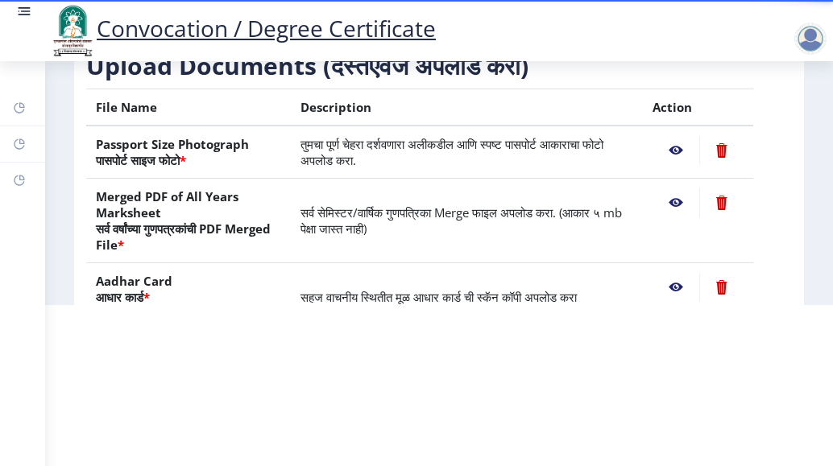
click at [679, 288] on nb-action at bounding box center [675, 287] width 47 height 29
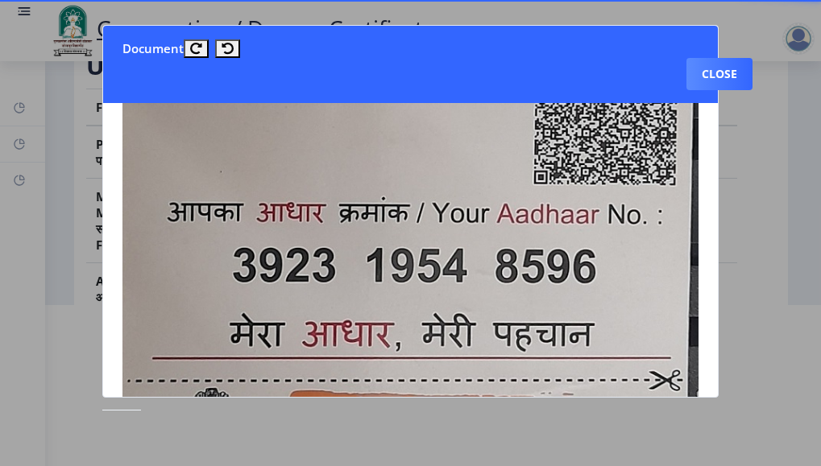
scroll to position [725, 0]
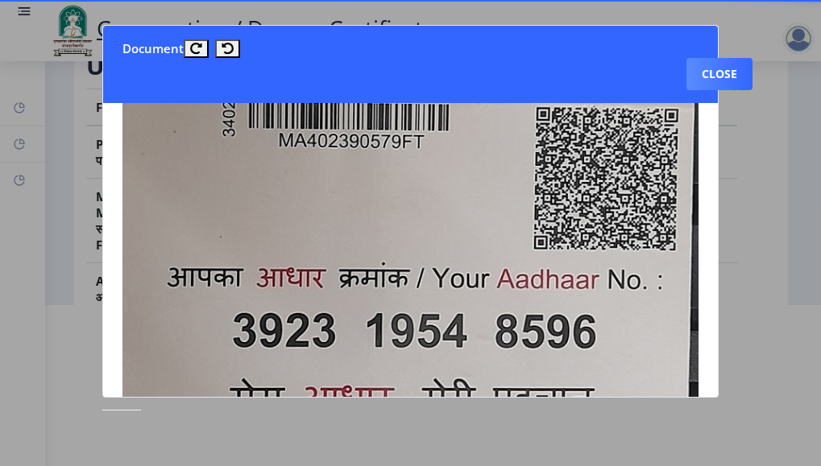
click at [749, 173] on div at bounding box center [410, 233] width 821 height 466
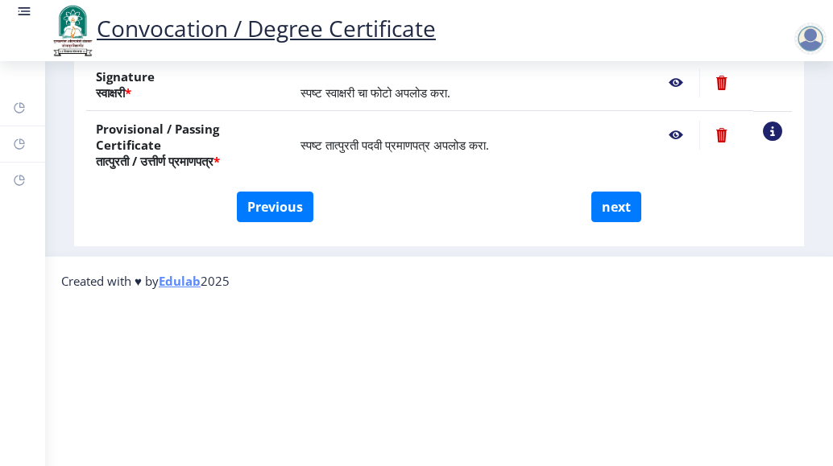
scroll to position [338, 0]
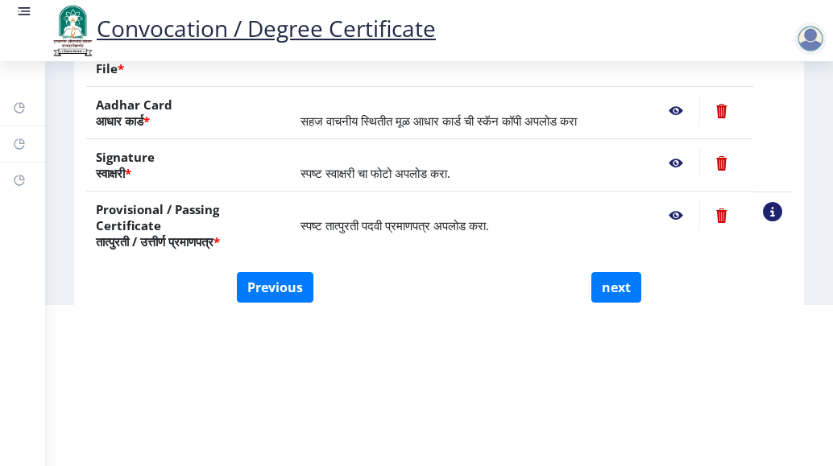
click at [673, 162] on nb-action at bounding box center [675, 163] width 47 height 29
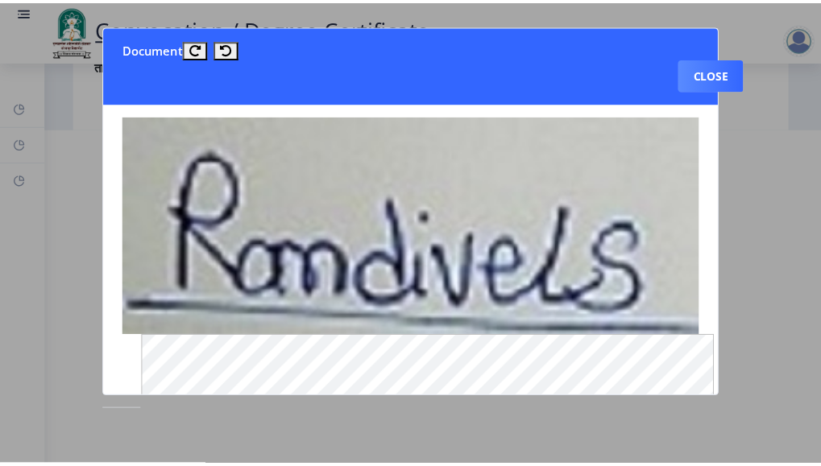
scroll to position [0, 0]
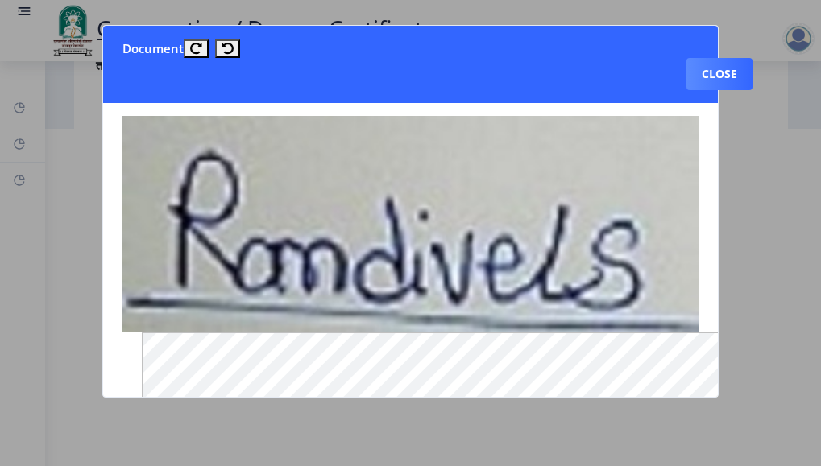
click at [739, 151] on div at bounding box center [410, 233] width 821 height 466
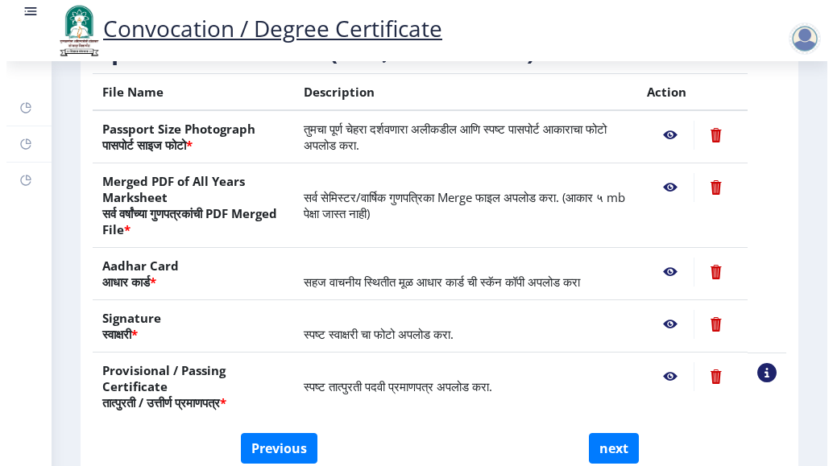
scroll to position [244, 0]
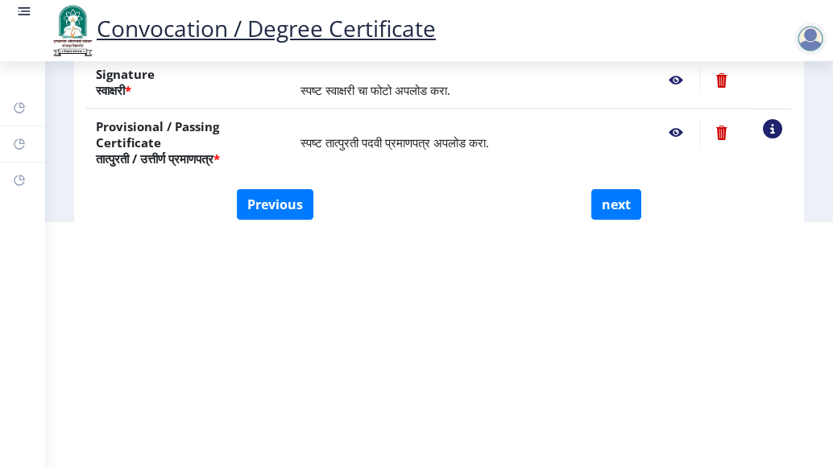
click at [661, 130] on nb-action at bounding box center [675, 132] width 47 height 29
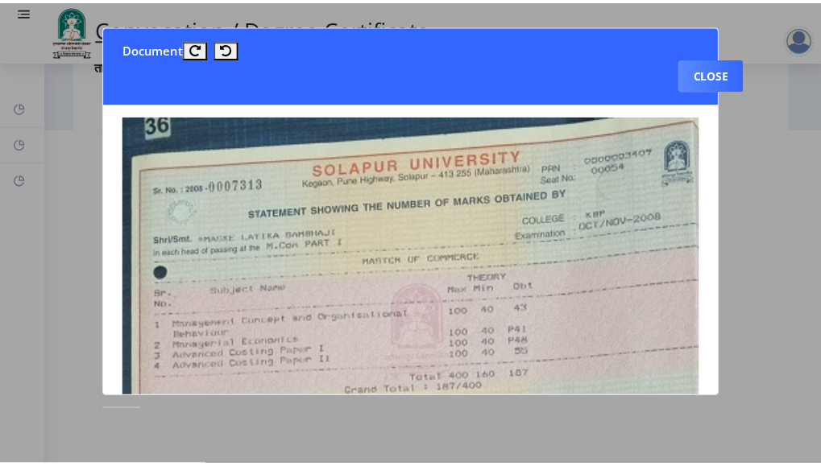
scroll to position [0, 0]
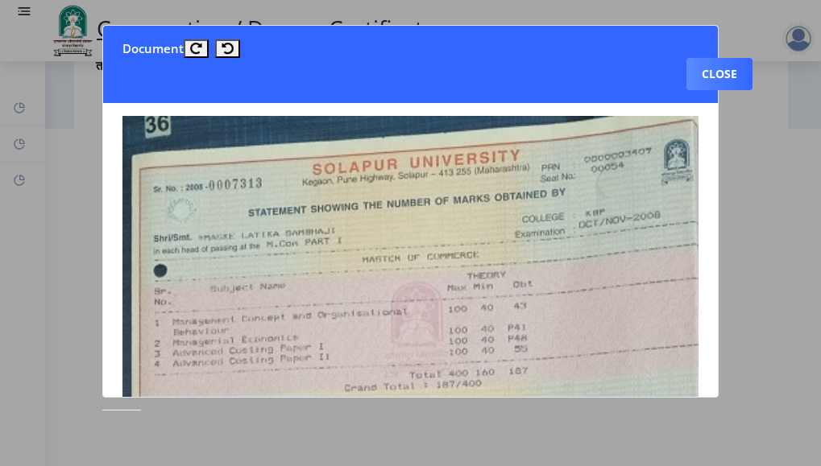
click at [768, 164] on div at bounding box center [410, 233] width 821 height 466
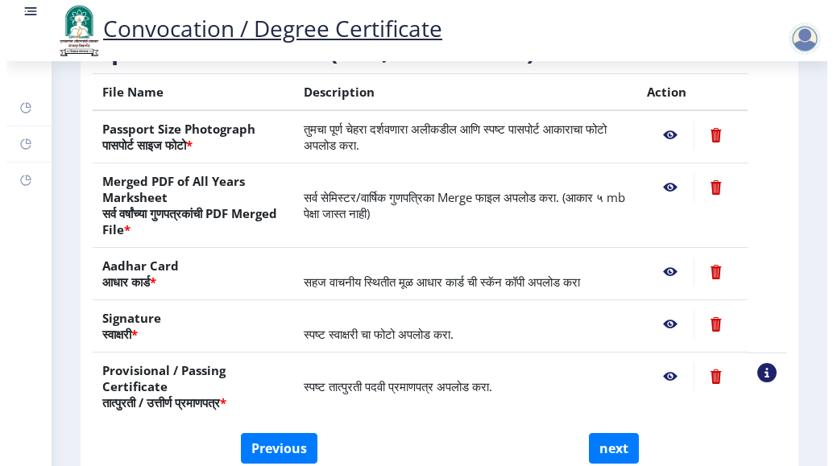
scroll to position [244, 0]
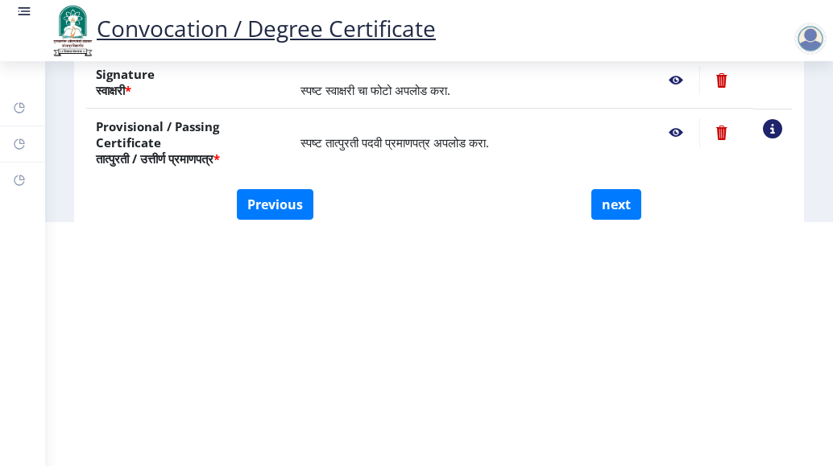
click at [673, 135] on nb-action at bounding box center [675, 132] width 47 height 29
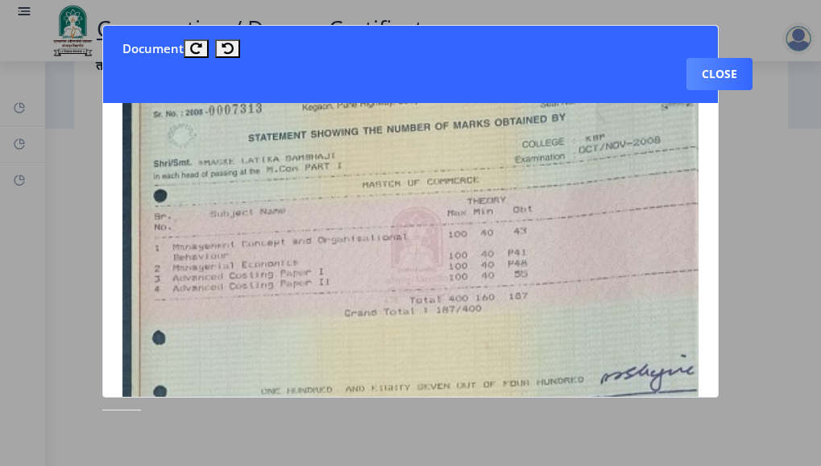
scroll to position [0, 0]
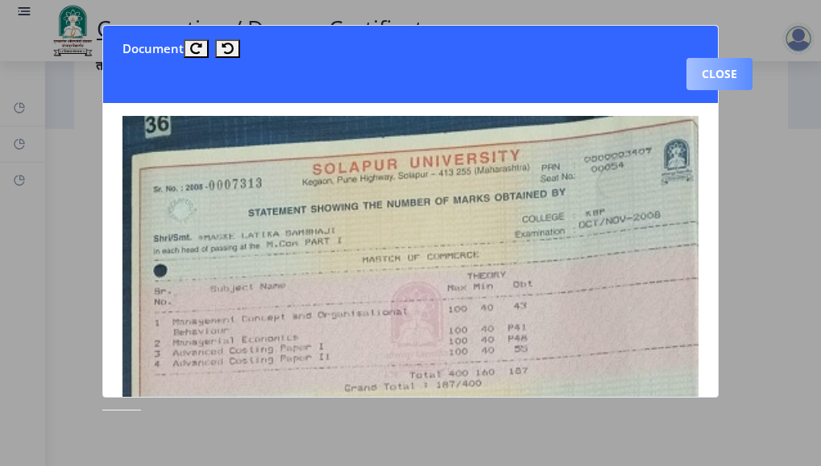
click at [721, 75] on button "Close" at bounding box center [719, 74] width 66 height 32
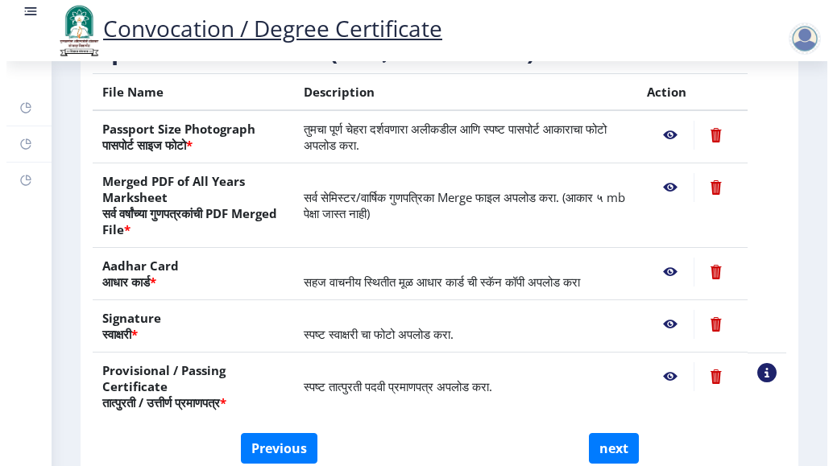
scroll to position [244, 0]
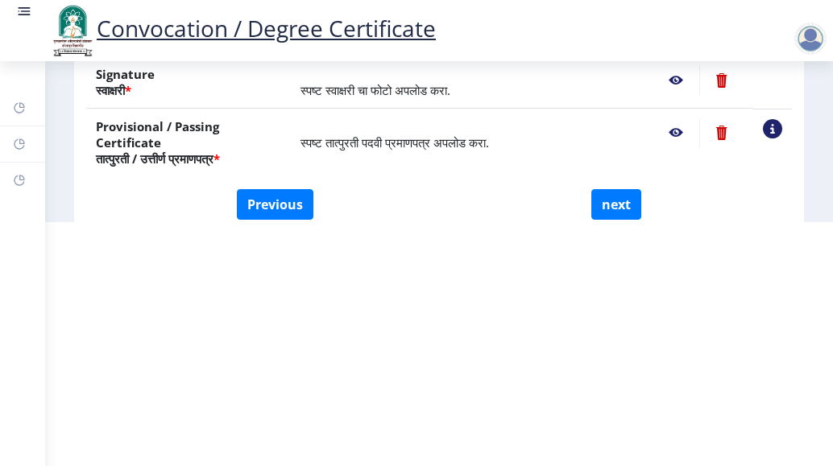
click at [711, 135] on nb-action at bounding box center [721, 132] width 44 height 29
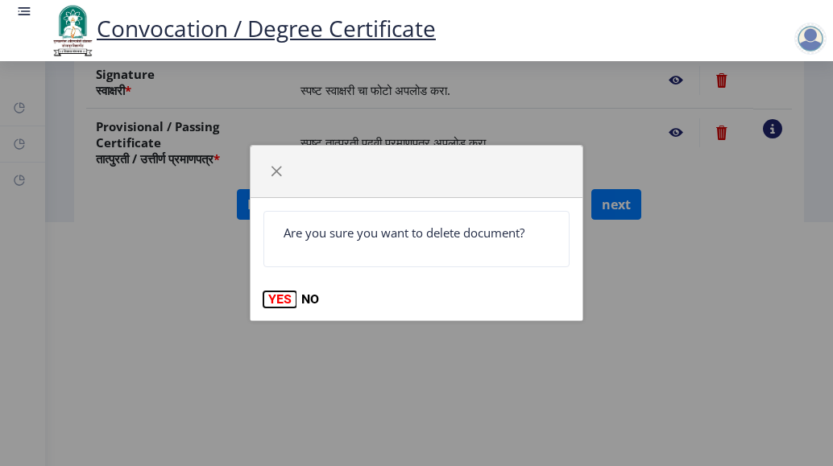
click at [275, 298] on button "YES" at bounding box center [279, 300] width 33 height 16
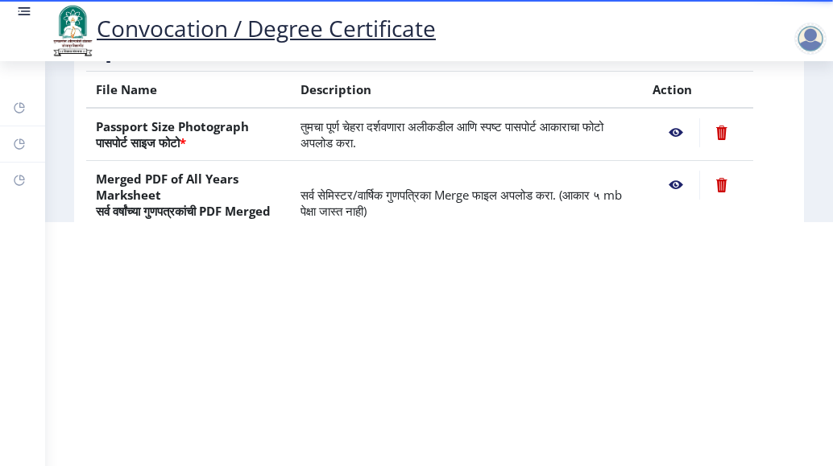
scroll to position [418, 0]
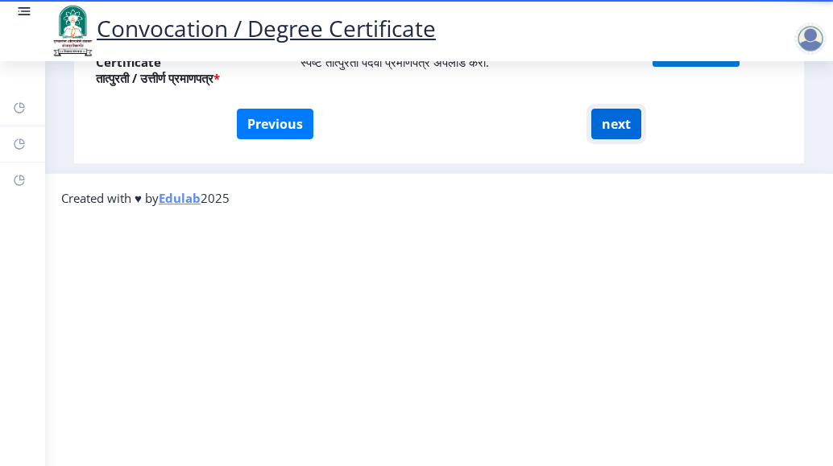
click at [606, 118] on button "next" at bounding box center [616, 124] width 50 height 31
select select
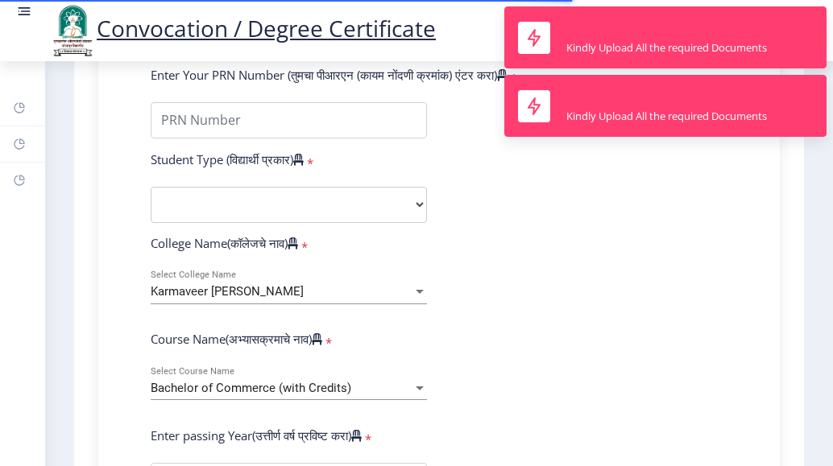
type input "0B00003409"
select select "Regular"
select select "2010"
select select "May"
select select "PASS CLASS"
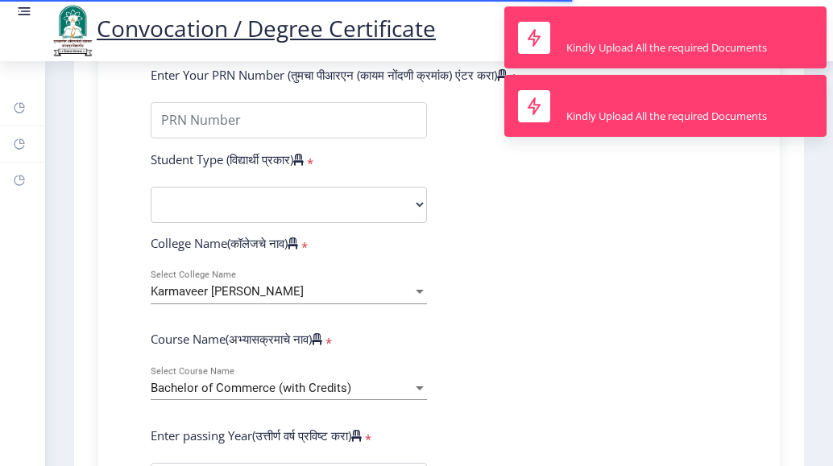
type input "5303"
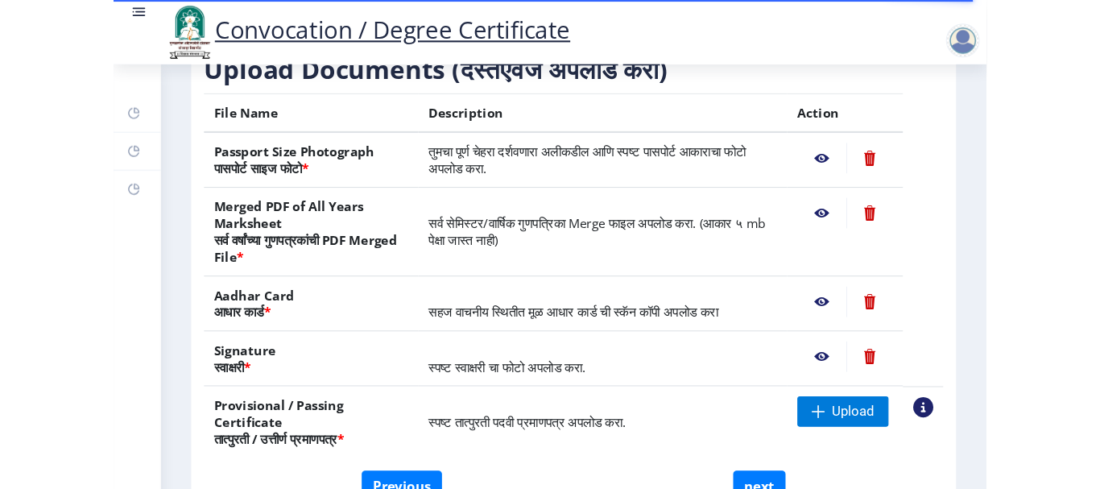
scroll to position [403, 0]
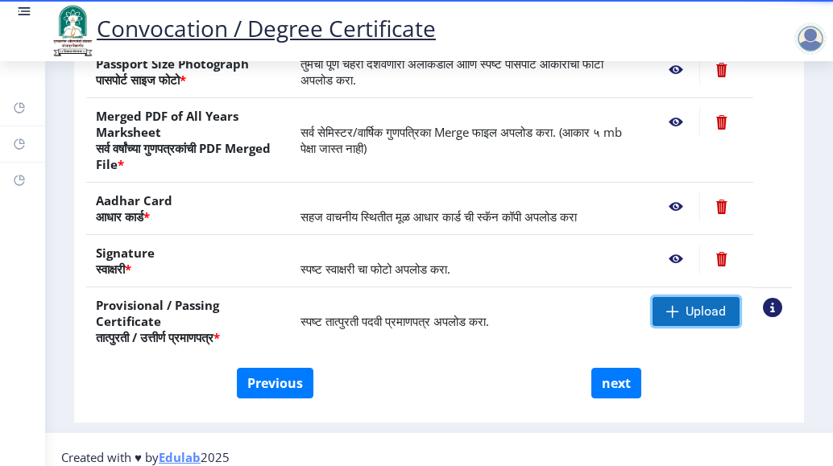
click at [685, 313] on span "Upload" at bounding box center [705, 312] width 40 height 16
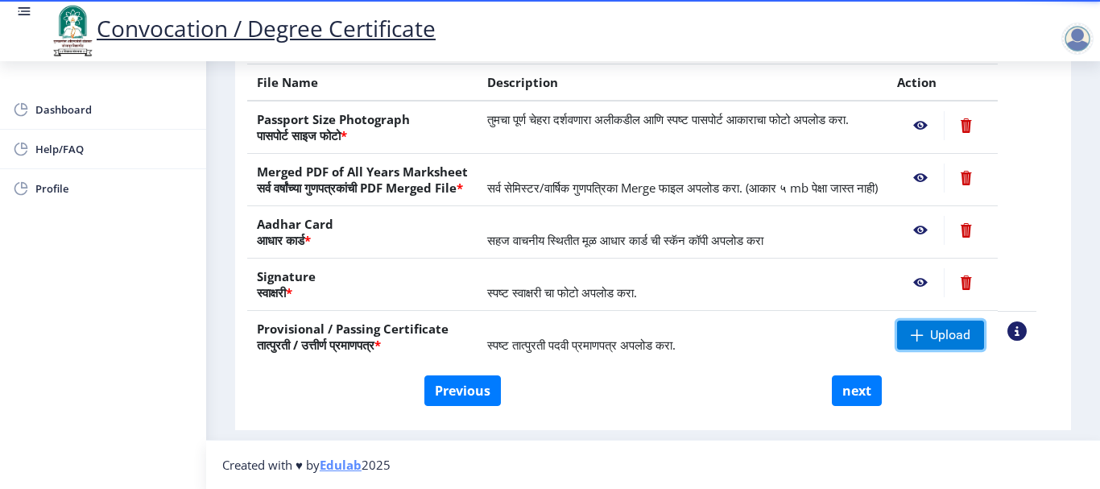
scroll to position [278, 0]
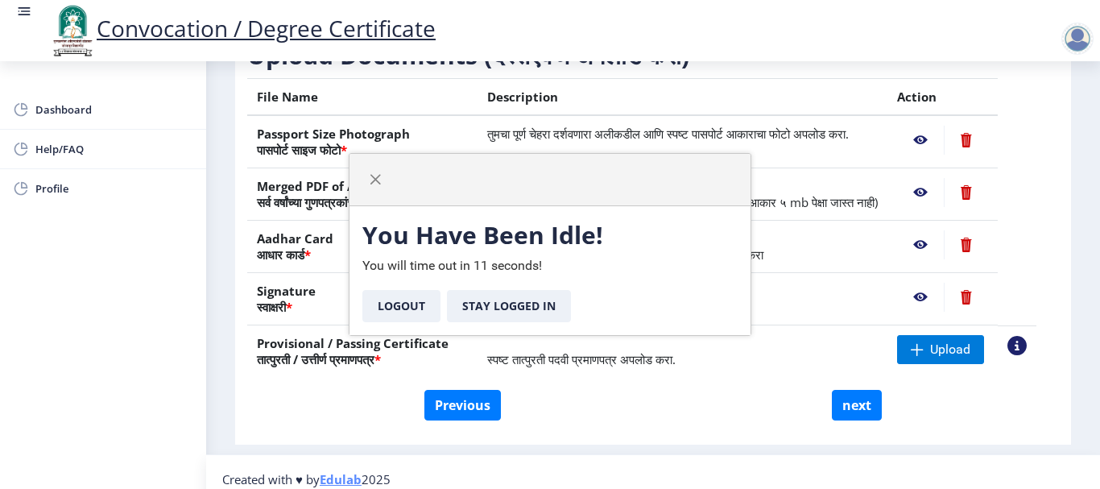
click at [665, 275] on div "You Have Been Idle! You will time out in 11 seconds! Logout Stay Logged In" at bounding box center [550, 270] width 401 height 129
click at [747, 378] on td "स्पष्ट तात्पुरती पदवी प्रमाणपत्र अपलोड करा." at bounding box center [683, 351] width 410 height 52
click at [525, 306] on button "Stay Logged In" at bounding box center [509, 306] width 124 height 32
click at [375, 175] on span "button" at bounding box center [375, 179] width 13 height 13
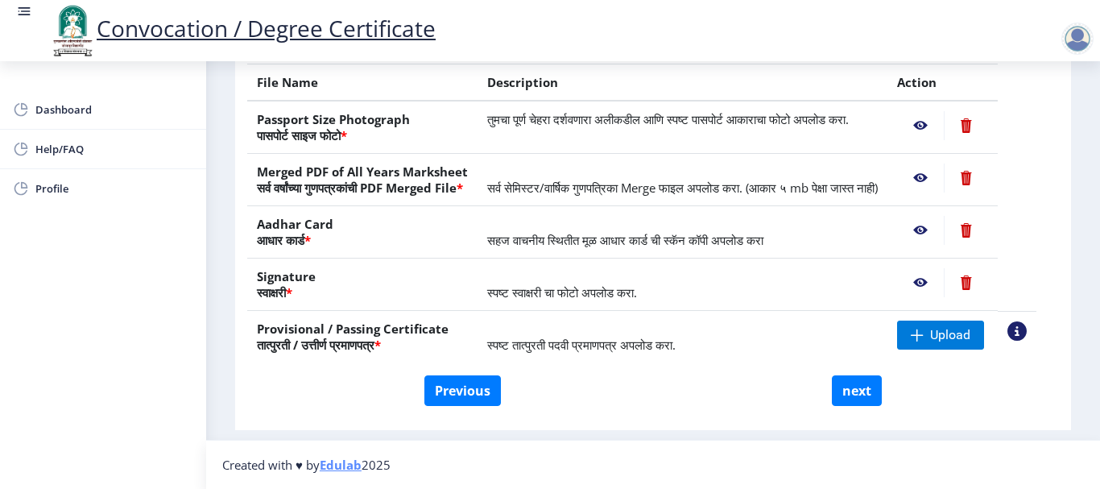
scroll to position [0, 0]
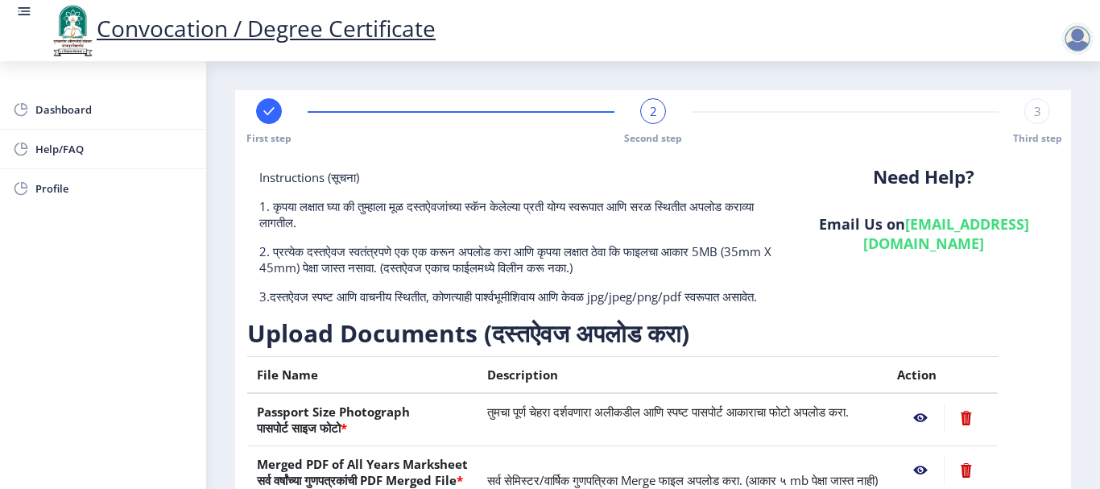
click at [832, 42] on div at bounding box center [1078, 39] width 32 height 32
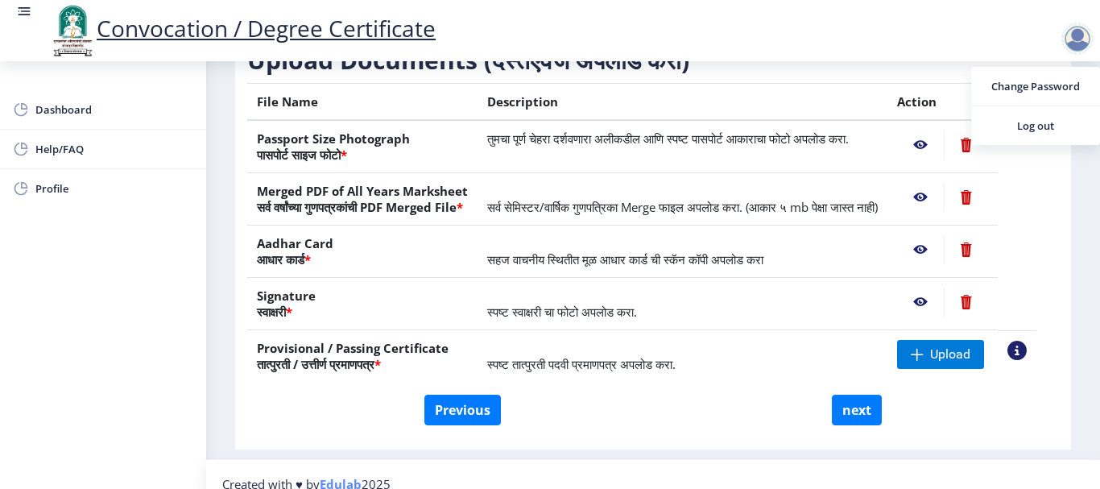
scroll to position [325, 0]
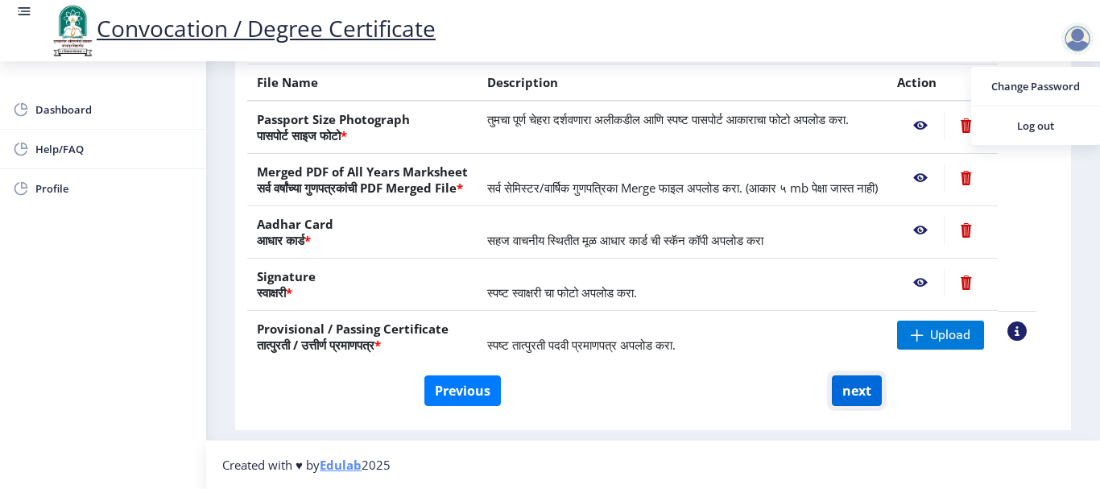
click at [832, 388] on button "next" at bounding box center [857, 390] width 50 height 31
select select
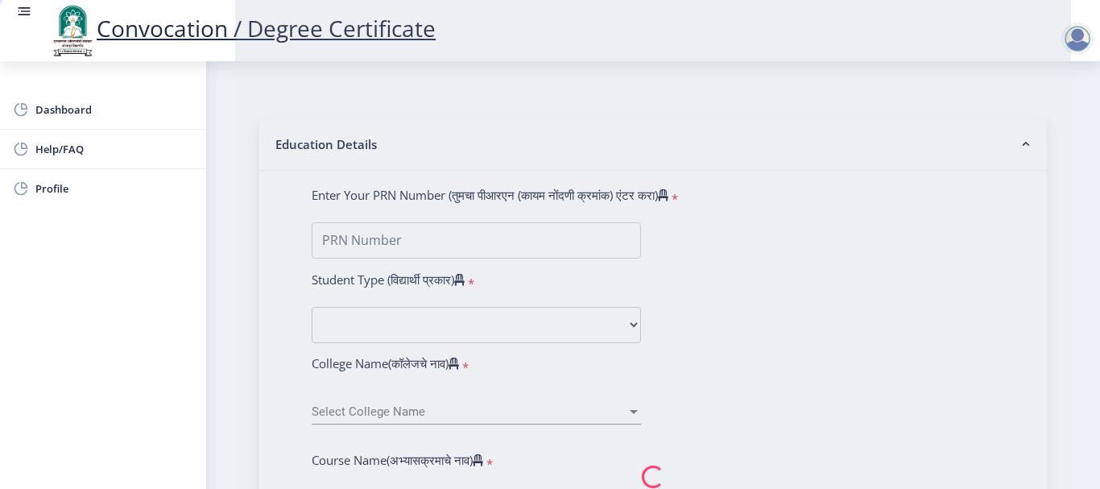
scroll to position [0, 0]
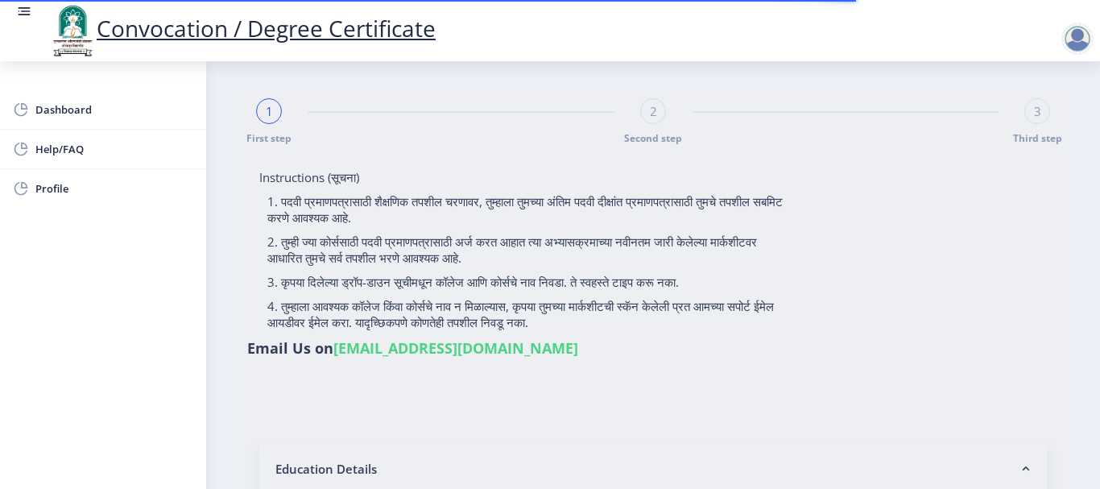
type input "[PERSON_NAME] [PERSON_NAME]"
type input "[PERSON_NAME]"
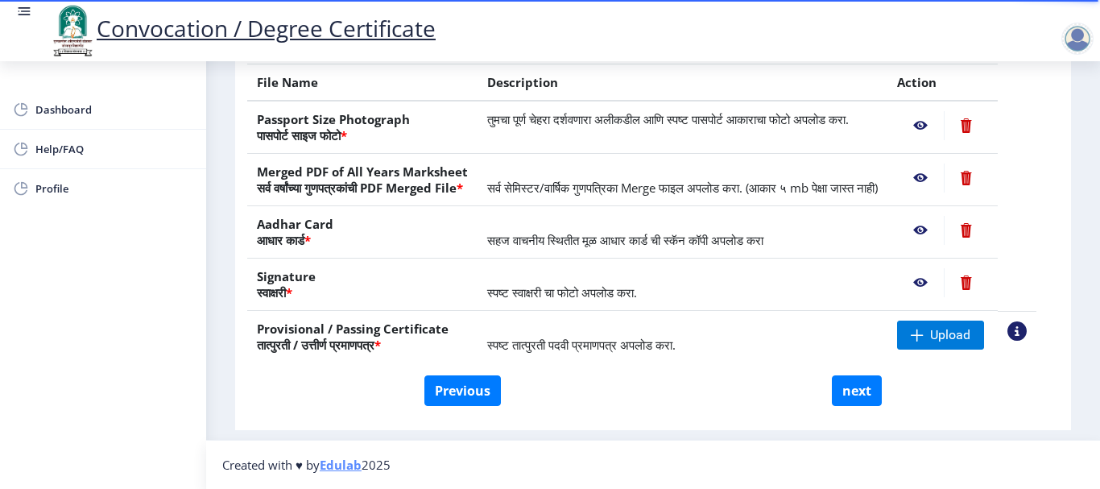
scroll to position [325, 0]
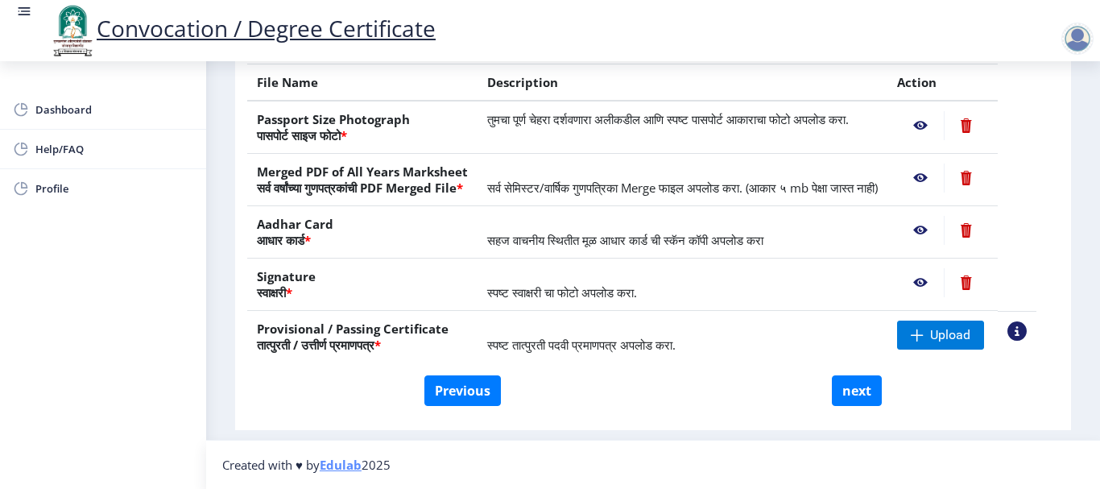
click at [832, 42] on div at bounding box center [1078, 39] width 32 height 32
click at [832, 126] on span "Log out" at bounding box center [1035, 125] width 103 height 19
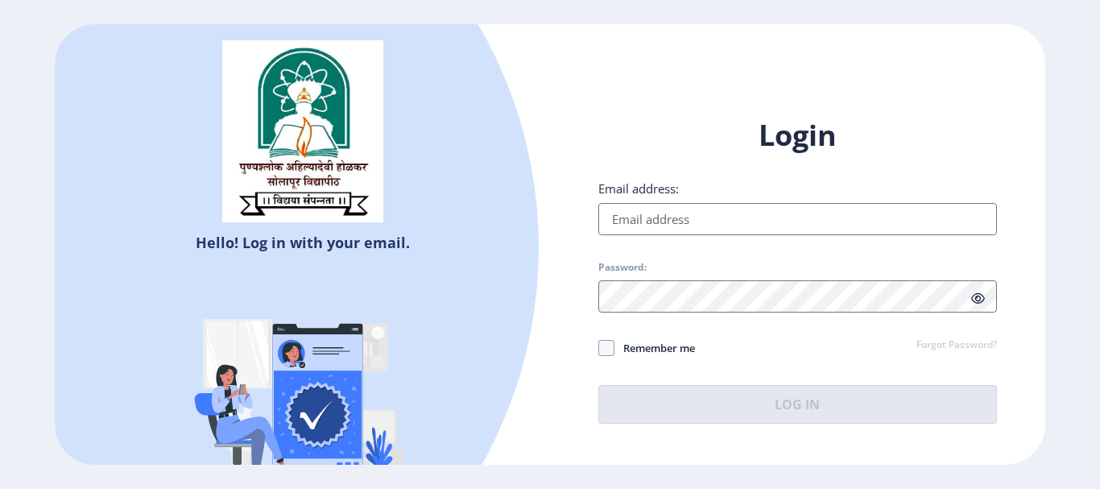
drag, startPoint x: 785, startPoint y: 4, endPoint x: 470, endPoint y: 327, distance: 451.7
click at [470, 327] on div at bounding box center [99, 247] width 880 height 880
